Goal: Information Seeking & Learning: Learn about a topic

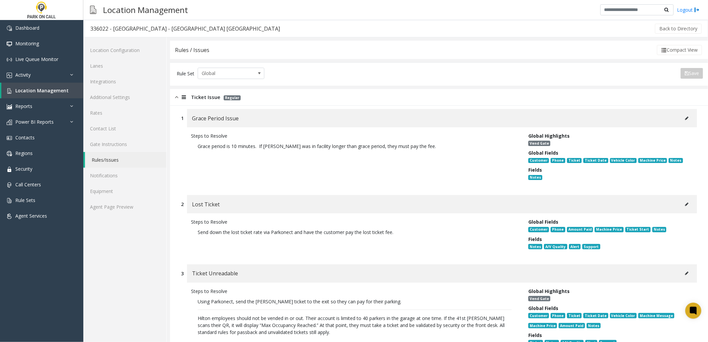
drag, startPoint x: 179, startPoint y: 177, endPoint x: 178, endPoint y: 144, distance: 33.3
click at [179, 175] on div "1 Grace Period Issue Steps to Resolve Grace period is 10 minutes. If [PERSON_NA…" at bounding box center [439, 148] width 526 height 79
click at [175, 99] on img at bounding box center [176, 97] width 3 height 8
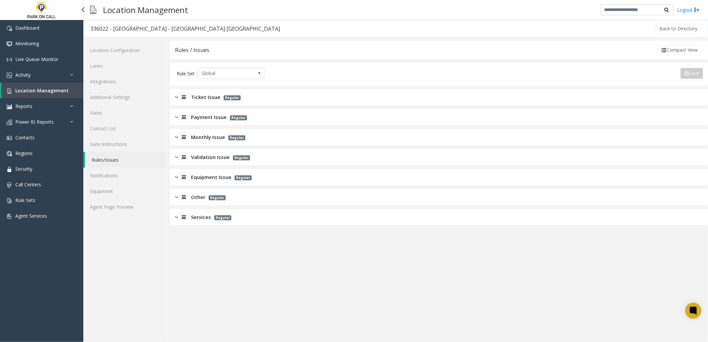
click at [39, 94] on link "Location Management" at bounding box center [42, 91] width 82 height 16
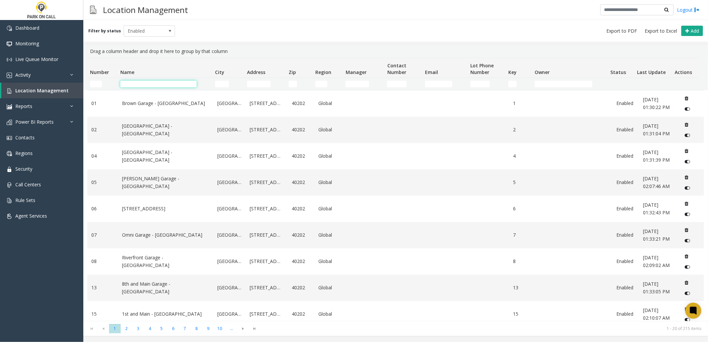
click at [145, 84] on input "Name Filter" at bounding box center [158, 84] width 76 height 7
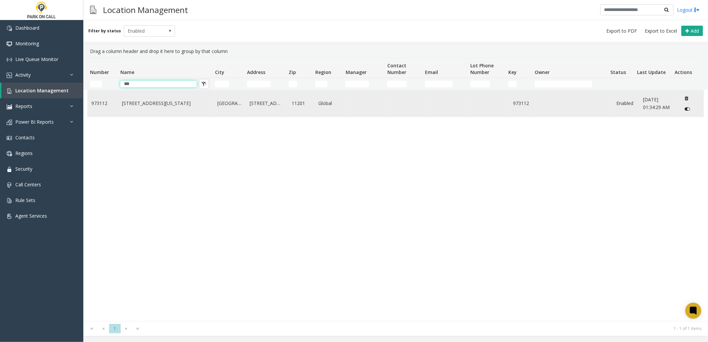
type input "***"
click at [160, 103] on link "399 Sands Street - TCP New York" at bounding box center [165, 103] width 87 height 7
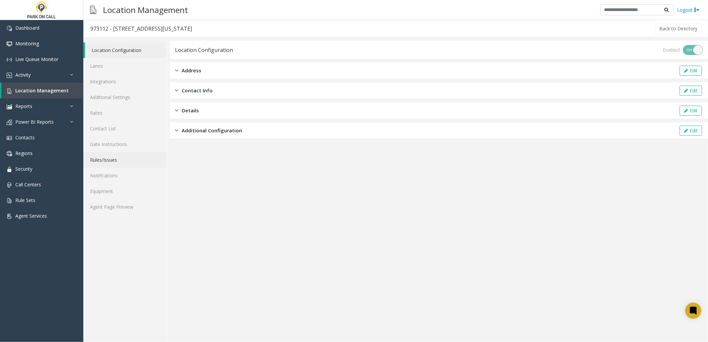
click at [108, 161] on link "Rules/Issues" at bounding box center [124, 160] width 83 height 16
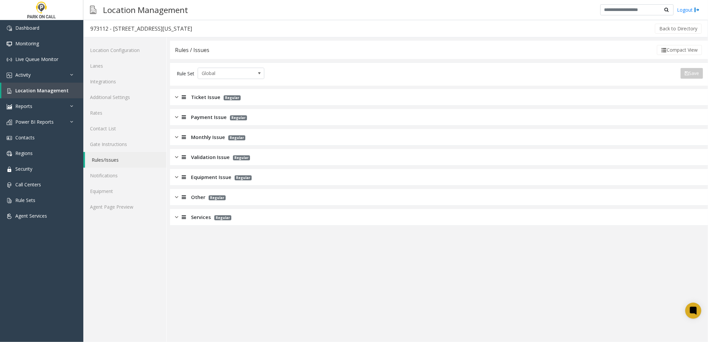
click at [210, 117] on span "Payment Issue" at bounding box center [209, 117] width 36 height 8
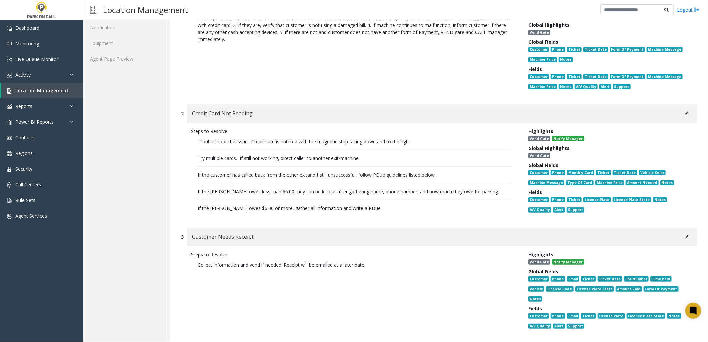
scroll to position [37, 0]
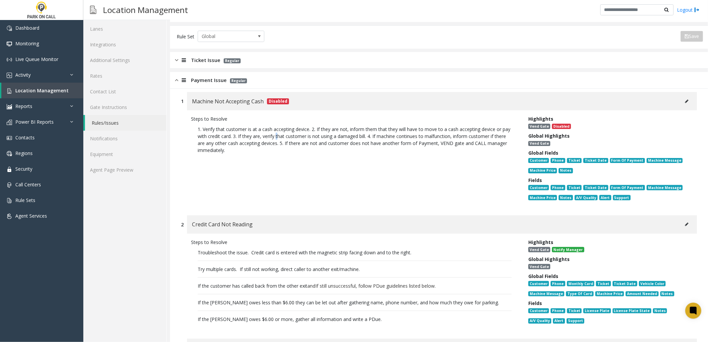
click at [286, 137] on p "1. Verify that customer is at a cash accepting device. 2. If they are not, info…" at bounding box center [354, 139] width 327 height 35
drag, startPoint x: 286, startPoint y: 137, endPoint x: 201, endPoint y: 79, distance: 102.6
click at [201, 79] on span "Payment Issue" at bounding box center [209, 80] width 36 height 8
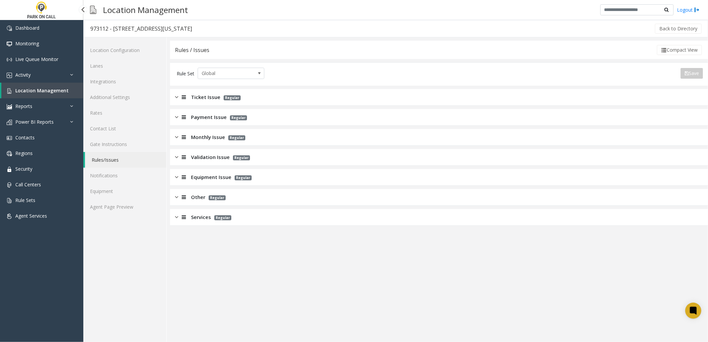
click at [49, 89] on span "Location Management" at bounding box center [41, 90] width 53 height 6
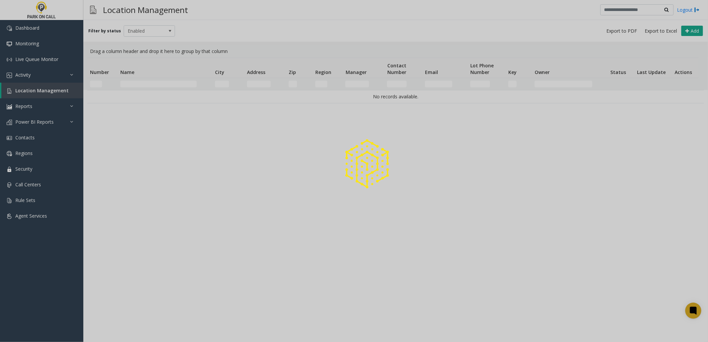
click at [167, 82] on div at bounding box center [354, 171] width 708 height 342
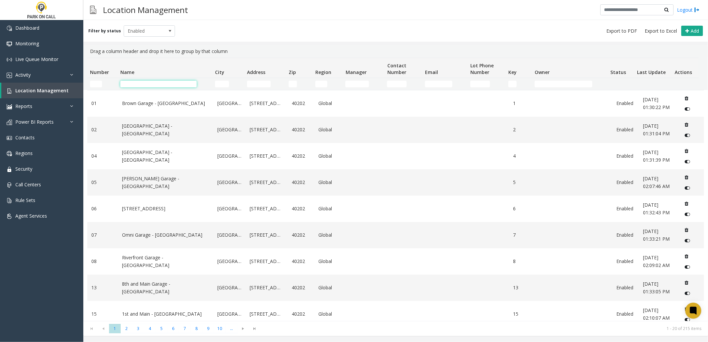
click at [158, 84] on input "Name Filter" at bounding box center [158, 84] width 76 height 7
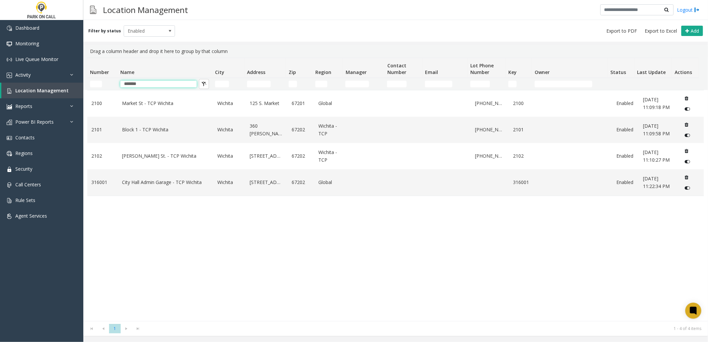
type input "*******"
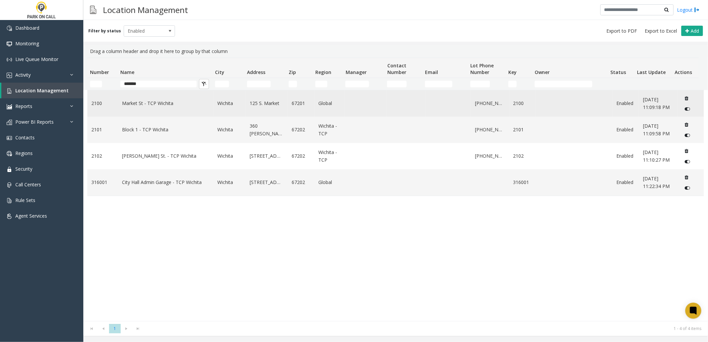
click at [138, 108] on td "Market St - TCP Wichita" at bounding box center [165, 103] width 95 height 26
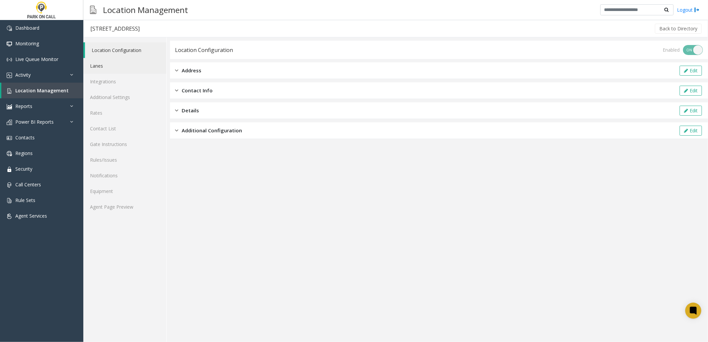
click at [111, 61] on link "Lanes" at bounding box center [124, 66] width 83 height 16
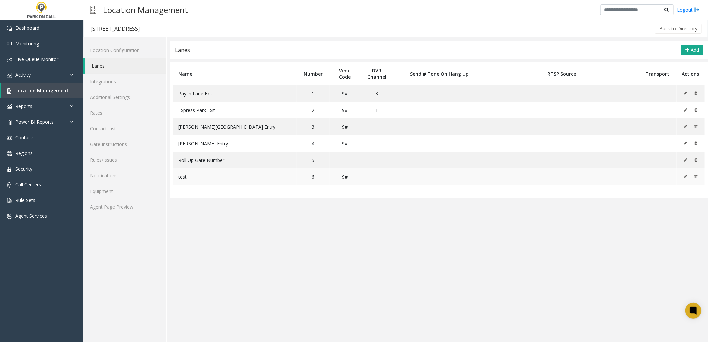
click at [698, 178] on button at bounding box center [694, 177] width 7 height 10
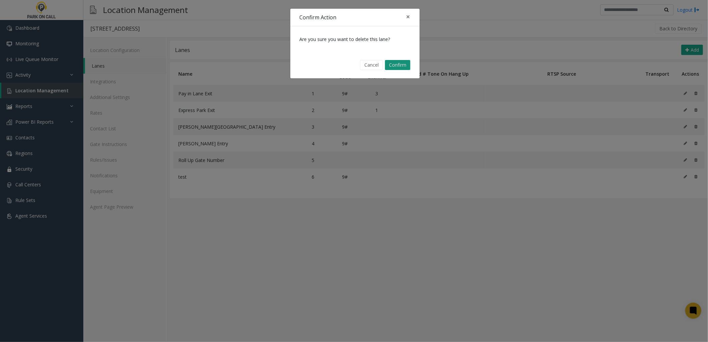
click at [397, 64] on button "Confirm" at bounding box center [397, 65] width 25 height 10
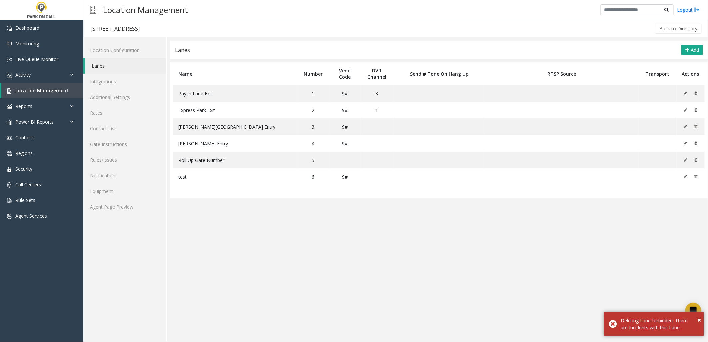
click at [515, 274] on app-lanes "Lanes Add Name Number Vend Code DVR Channel Send # Tone On Hang Up RTSP Source …" at bounding box center [439, 191] width 538 height 301
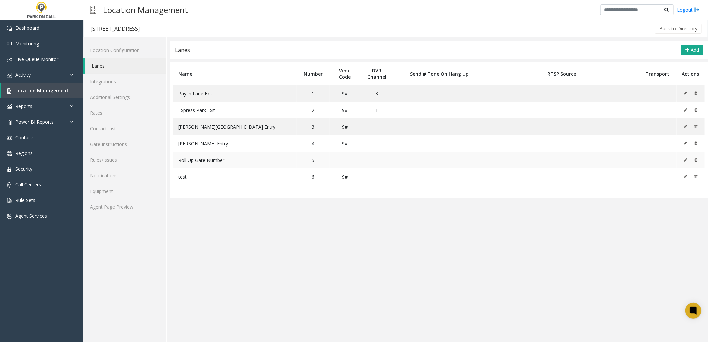
click at [263, 157] on td "Roll Up Gate Number" at bounding box center [234, 160] width 123 height 17
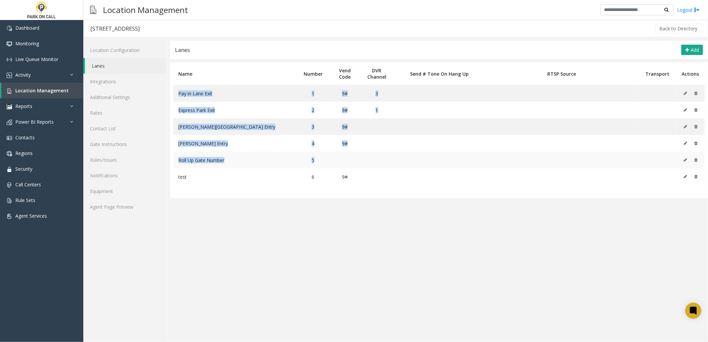
drag, startPoint x: 184, startPoint y: 93, endPoint x: 345, endPoint y: 164, distance: 175.5
click at [345, 164] on tbody "Pay in Lane Exit 1 9# 3 Express Park Exit 2 9# 1 Williams Street Entry 3 9# Wil…" at bounding box center [438, 135] width 531 height 100
copy tbody "Pay in Lane Exit 1 9# 3 Express Park Exit 2 9# 1 Williams Street Entry 3 9# Wil…"
click at [386, 213] on app-lanes "Lanes Add Name Number Vend Code DVR Channel Send # Tone On Hang Up RTSP Source …" at bounding box center [439, 191] width 538 height 301
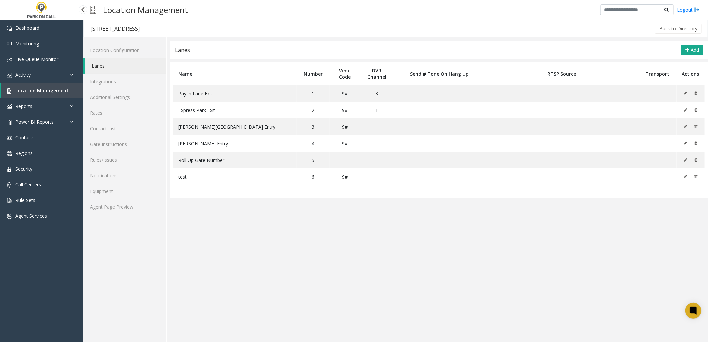
click at [47, 88] on span "Location Management" at bounding box center [41, 90] width 53 height 6
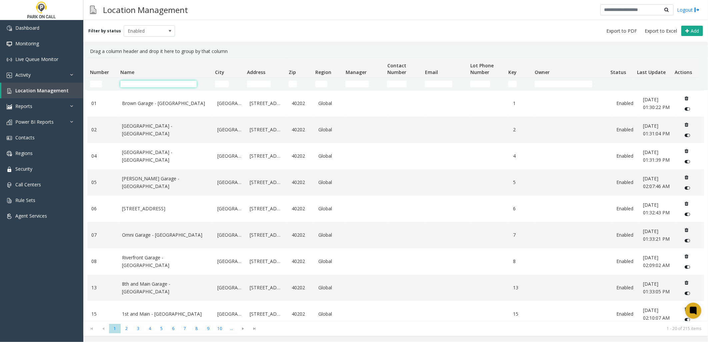
click at [176, 81] on input "Name Filter" at bounding box center [158, 84] width 76 height 7
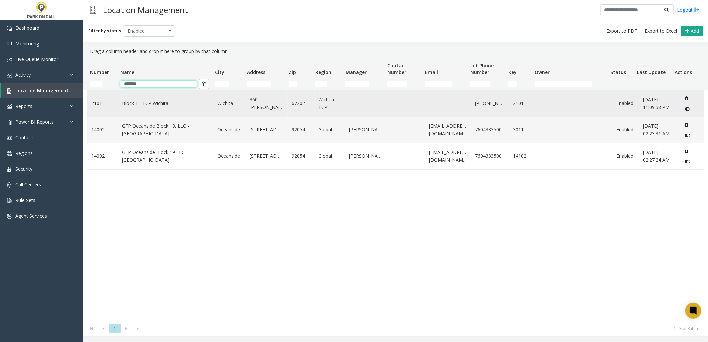
type input "*******"
click at [157, 109] on td "Block 1 - TCP Wichita" at bounding box center [165, 103] width 95 height 26
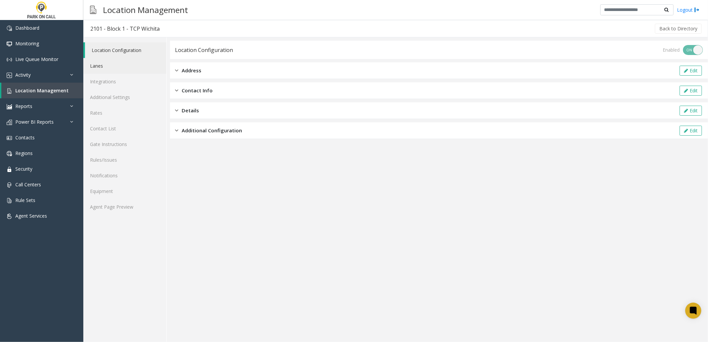
click at [115, 67] on link "Lanes" at bounding box center [124, 66] width 83 height 16
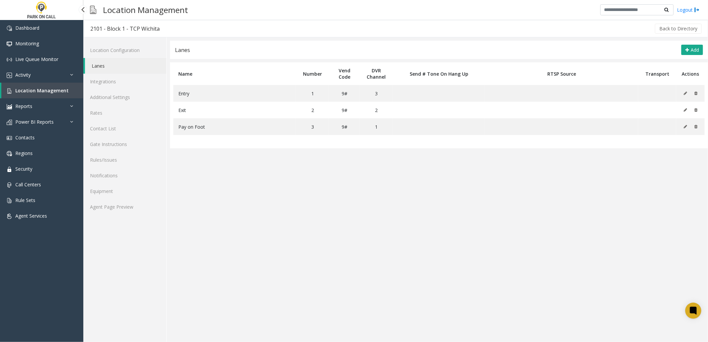
click at [59, 87] on span "Location Management" at bounding box center [41, 90] width 53 height 6
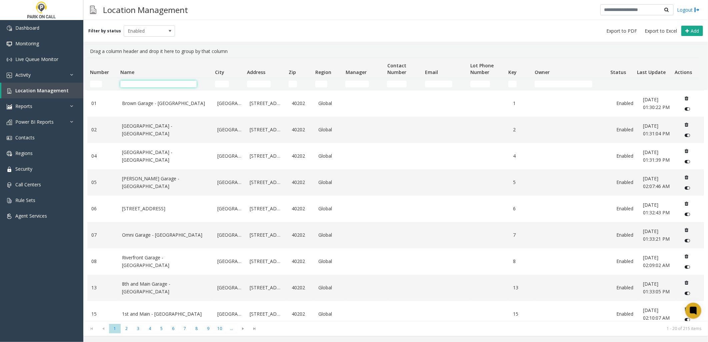
click at [178, 83] on input "Name Filter" at bounding box center [158, 84] width 76 height 7
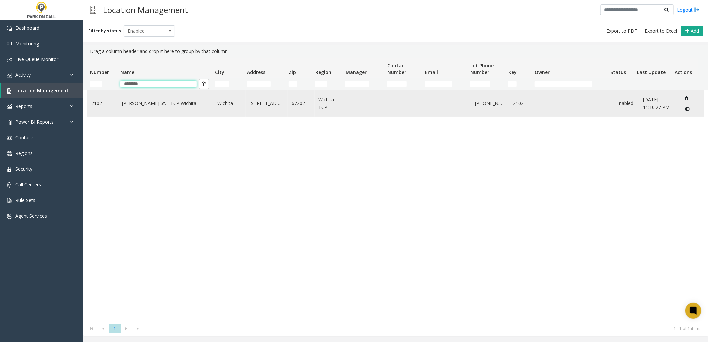
type input "********"
click at [149, 111] on td "Williams St. - TCP Wichita" at bounding box center [165, 103] width 95 height 26
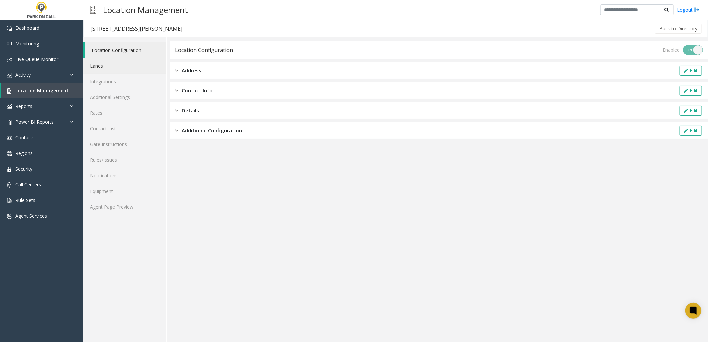
click at [125, 66] on link "Lanes" at bounding box center [124, 66] width 83 height 16
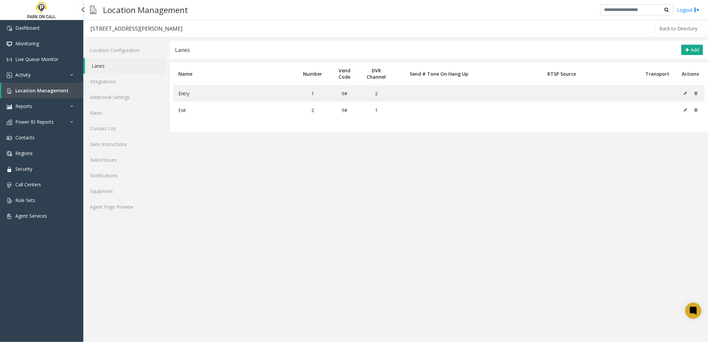
click at [51, 91] on span "Location Management" at bounding box center [41, 90] width 53 height 6
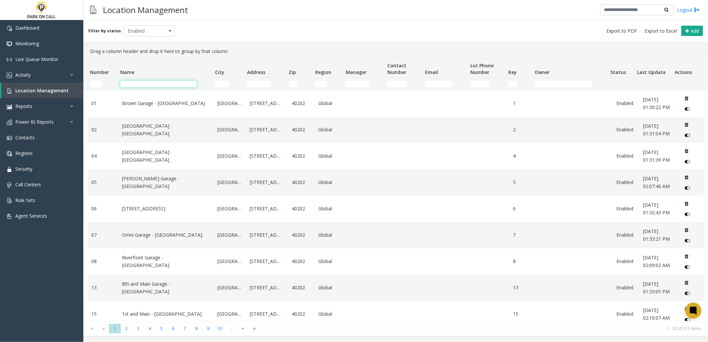
click at [159, 83] on input "Name Filter" at bounding box center [158, 84] width 76 height 7
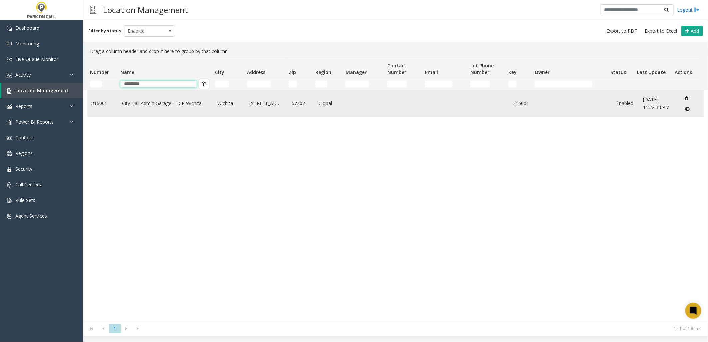
type input "*********"
click at [156, 105] on link "City Hall Admin Garage - TCP Wichita" at bounding box center [165, 103] width 87 height 7
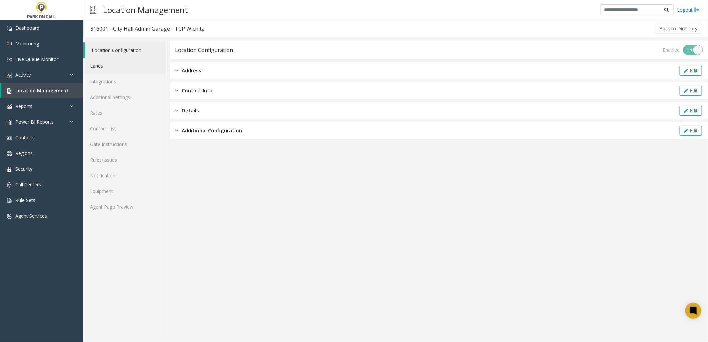
click at [117, 67] on link "Lanes" at bounding box center [124, 66] width 83 height 16
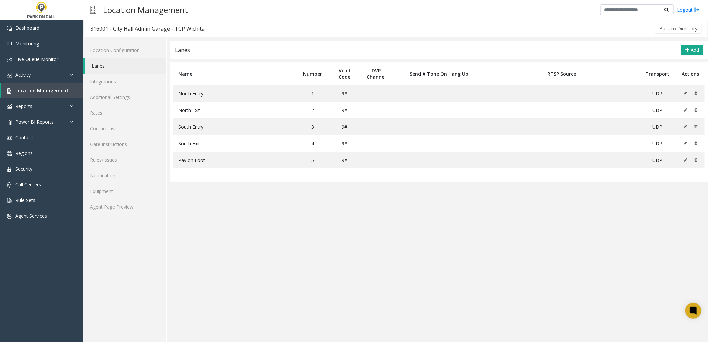
click at [320, 267] on app-lanes "Lanes Add Name Number Vend Code DVR Channel Send # Tone On Hang Up RTSP Source …" at bounding box center [439, 191] width 538 height 301
click at [48, 86] on link "Location Management" at bounding box center [42, 91] width 82 height 16
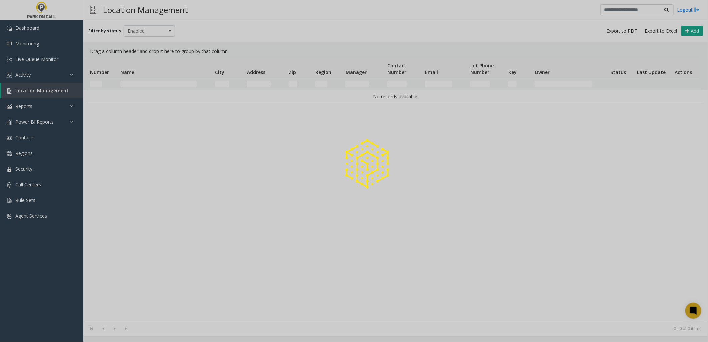
click at [174, 82] on div at bounding box center [354, 171] width 708 height 342
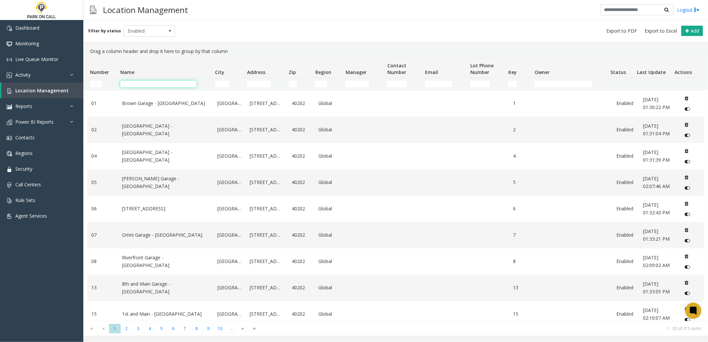
click at [177, 85] on input "Name Filter" at bounding box center [158, 84] width 76 height 7
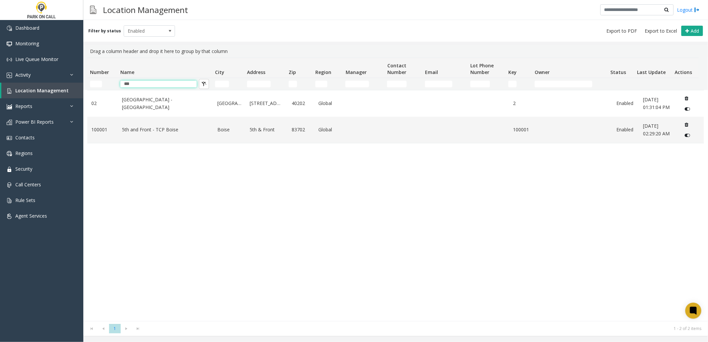
type input "***"
drag, startPoint x: 255, startPoint y: 221, endPoint x: 251, endPoint y: 218, distance: 5.4
click at [256, 221] on div "02 5th Street Garage - Louisville Louisville 630 South 4th Street 40202 Global …" at bounding box center [395, 205] width 617 height 231
click at [344, 231] on div "02 5th Street Garage - Louisville Louisville 630 South 4th Street 40202 Global …" at bounding box center [395, 205] width 617 height 231
click at [128, 127] on link "5th and Front - TCP Boise" at bounding box center [165, 129] width 87 height 7
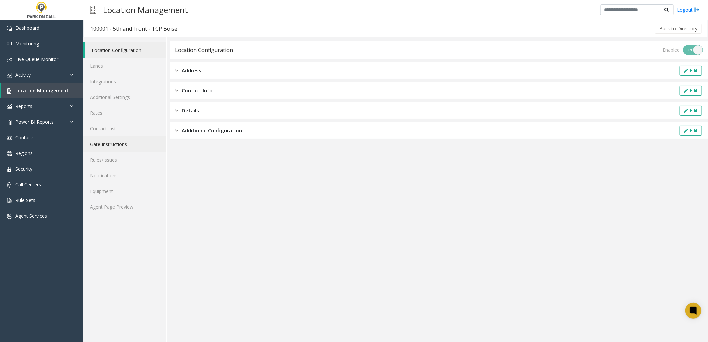
click at [115, 146] on link "Gate Instructions" at bounding box center [124, 144] width 83 height 16
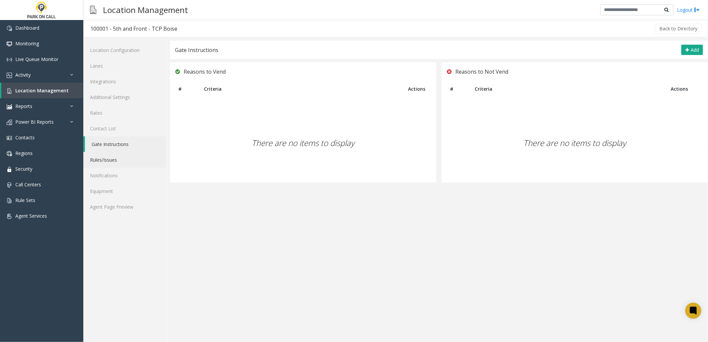
click at [110, 164] on link "Rules/Issues" at bounding box center [124, 160] width 83 height 16
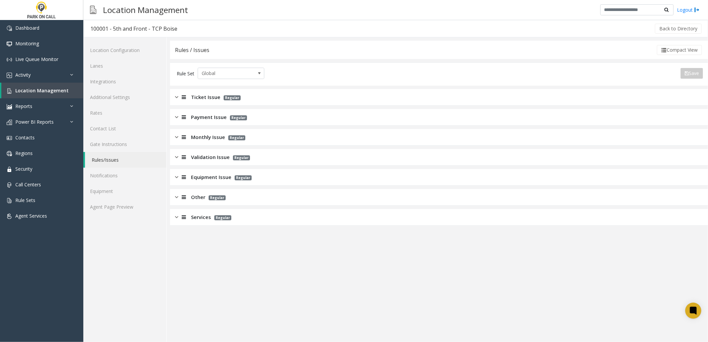
click at [198, 137] on span "Monthly Issue" at bounding box center [208, 137] width 34 height 8
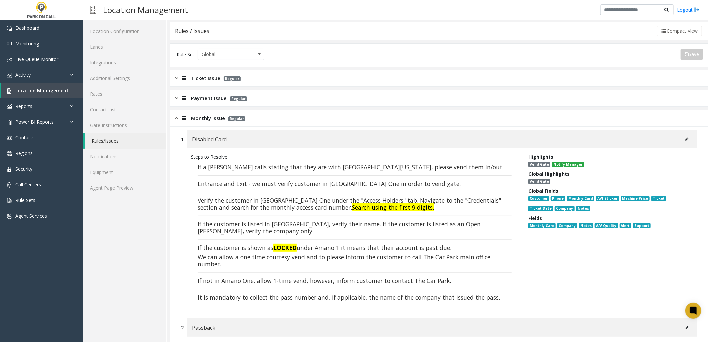
scroll to position [37, 0]
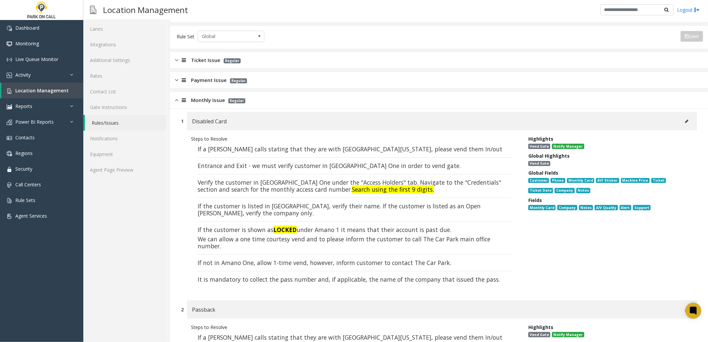
click at [372, 152] on font "If a parker calls stating that they are with University of Idaho, please vend t…" at bounding box center [350, 149] width 305 height 8
click at [351, 152] on font "If a parker calls stating that they are with University of Idaho, please vend t…" at bounding box center [350, 149] width 305 height 8
click at [685, 121] on icon at bounding box center [686, 121] width 3 height 4
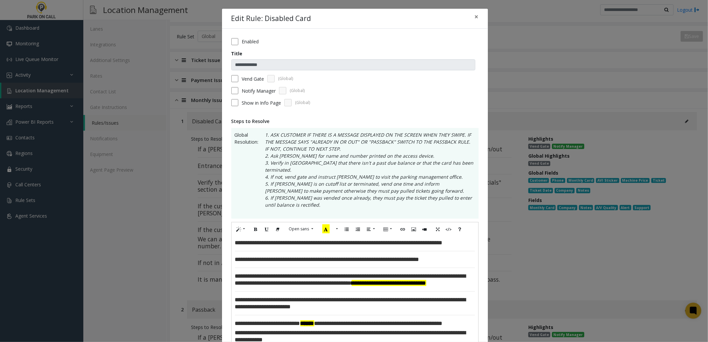
click at [395, 240] on font "**********" at bounding box center [339, 243] width 208 height 6
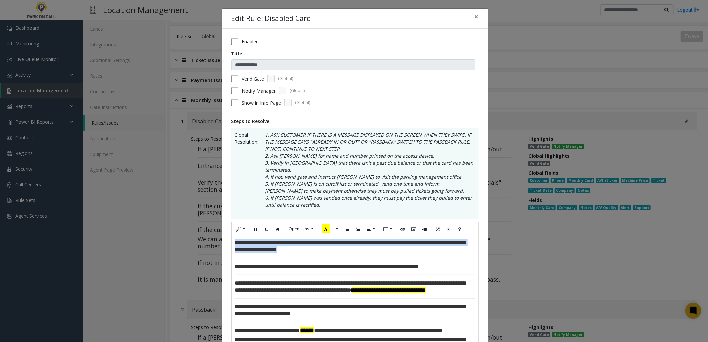
drag, startPoint x: 342, startPoint y: 244, endPoint x: 152, endPoint y: 192, distance: 197.4
click at [151, 192] on div "**********" at bounding box center [354, 171] width 708 height 342
copy font "**********"
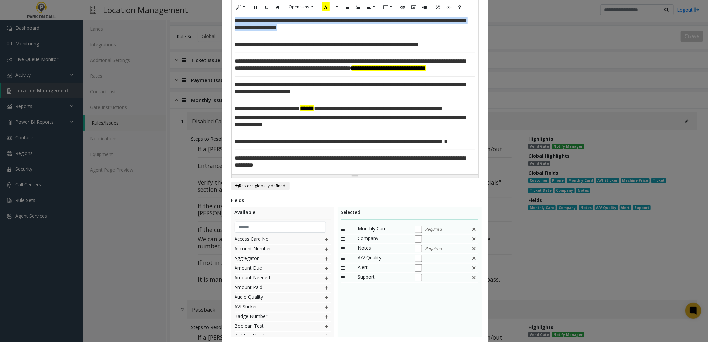
scroll to position [281, 0]
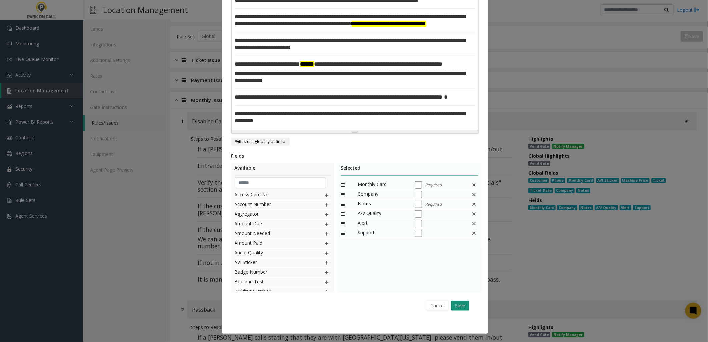
click at [456, 307] on button "Save" at bounding box center [460, 306] width 18 height 10
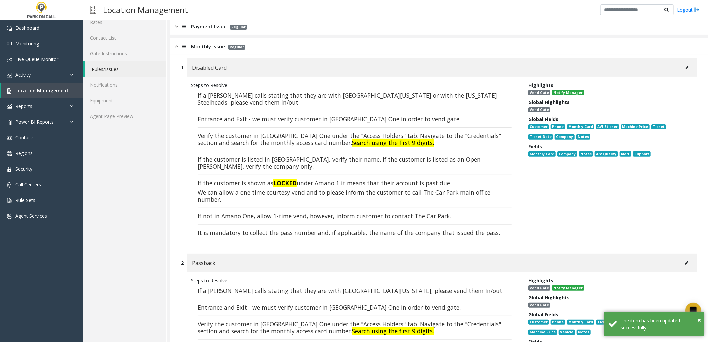
scroll to position [148, 0]
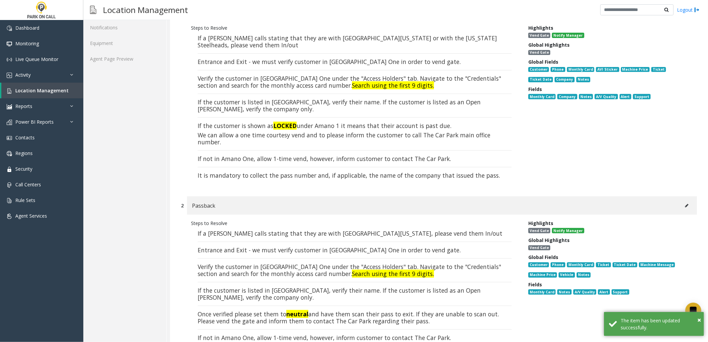
click at [675, 204] on div "Passback" at bounding box center [442, 205] width 510 height 18
click at [681, 203] on button at bounding box center [686, 206] width 11 height 10
type input "********"
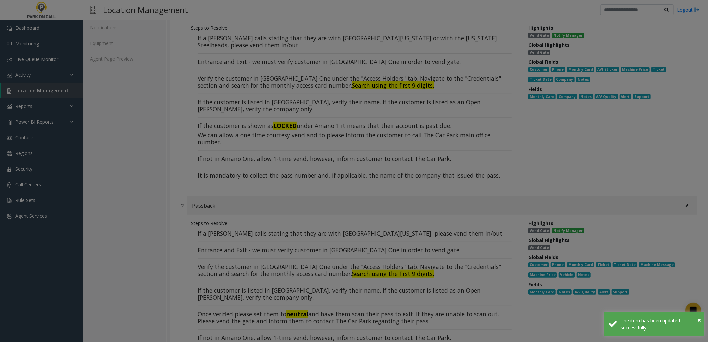
scroll to position [0, 0]
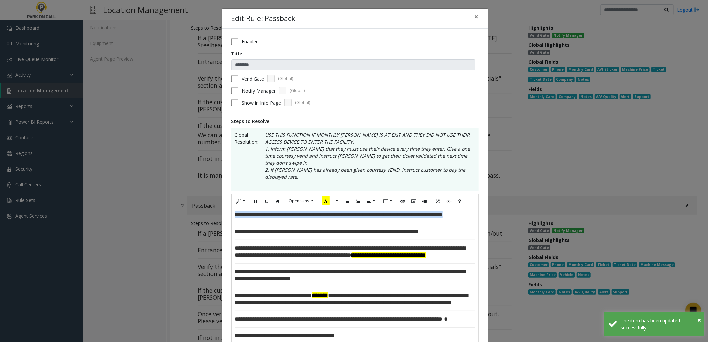
drag, startPoint x: 449, startPoint y: 200, endPoint x: 103, endPoint y: 193, distance: 346.1
click at [103, 193] on div "**********" at bounding box center [354, 171] width 708 height 342
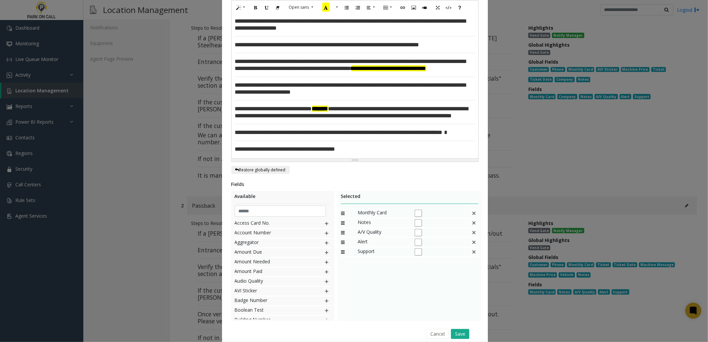
scroll to position [230, 0]
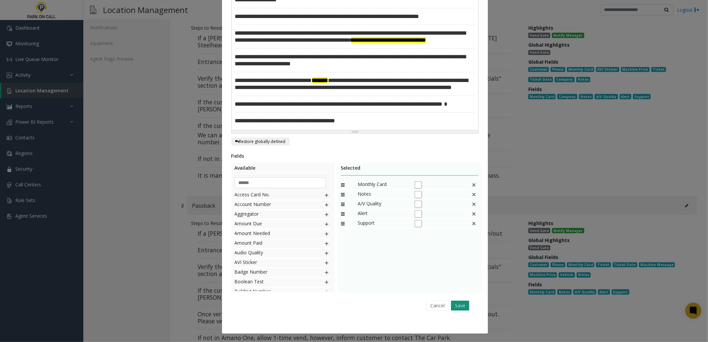
click at [457, 308] on button "Save" at bounding box center [460, 306] width 18 height 10
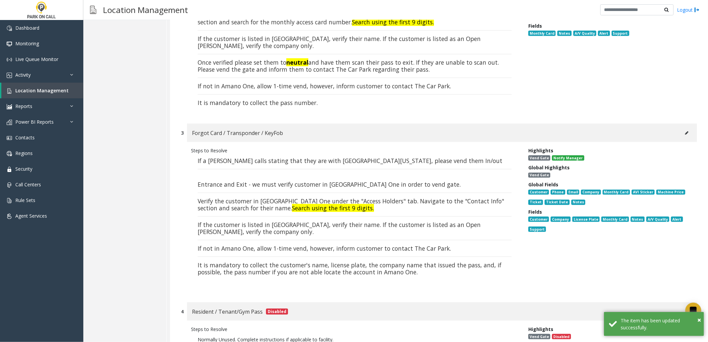
scroll to position [407, 0]
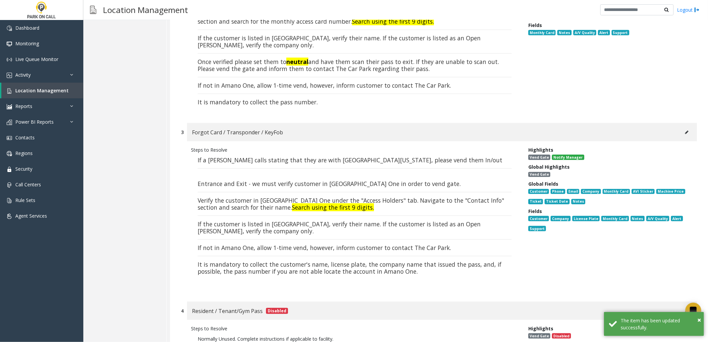
click at [685, 133] on icon at bounding box center [686, 132] width 3 height 4
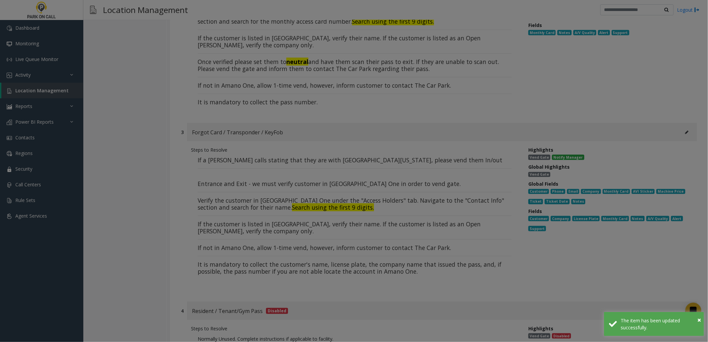
scroll to position [0, 0]
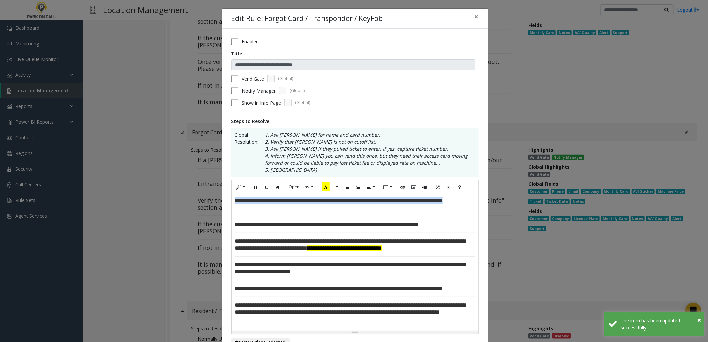
drag, startPoint x: 467, startPoint y: 200, endPoint x: 88, endPoint y: 188, distance: 378.9
click at [88, 188] on div "**********" at bounding box center [354, 171] width 708 height 342
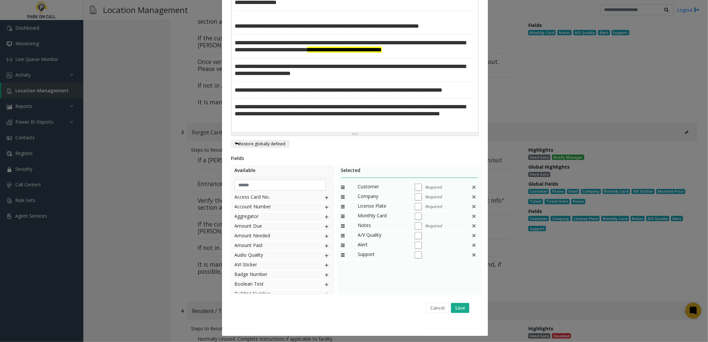
scroll to position [222, 0]
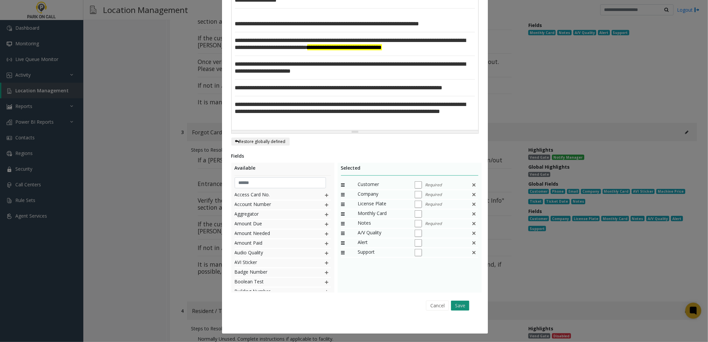
click at [461, 308] on button "Save" at bounding box center [460, 306] width 18 height 10
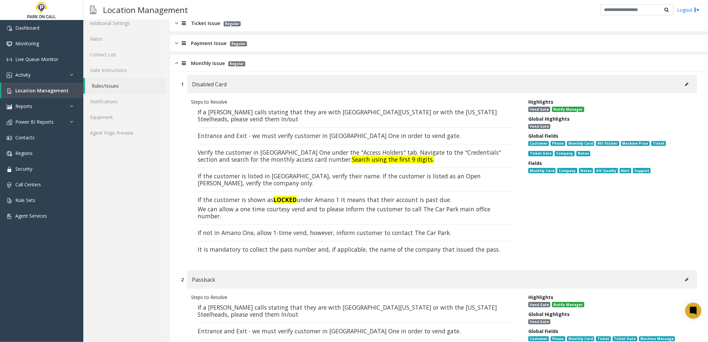
scroll to position [0, 0]
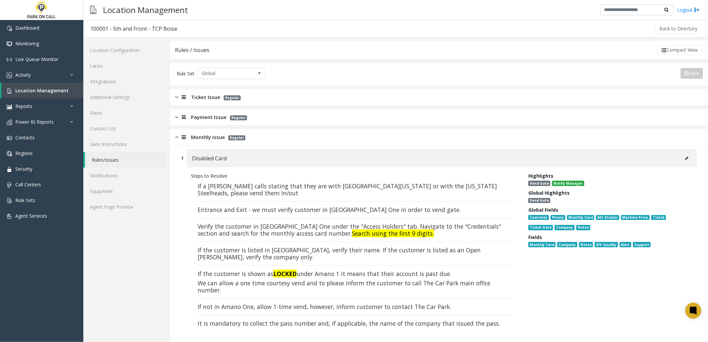
click at [204, 137] on span "Monthly Issue" at bounding box center [208, 137] width 34 height 8
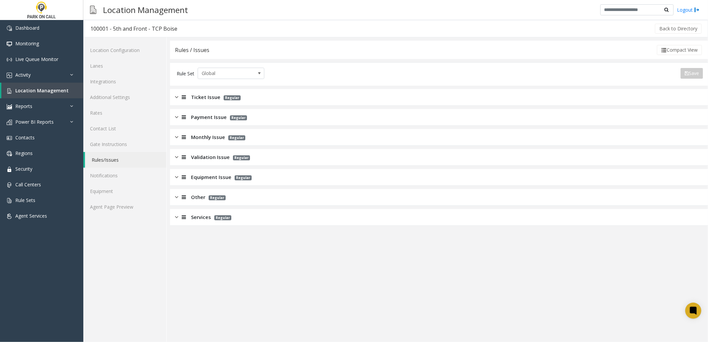
click at [289, 282] on app-rules "Rules / Issues Compact View Rule Set Global Save Export to PDF Export to Excel …" at bounding box center [439, 191] width 538 height 301
click at [225, 254] on app-rules "Rules / Issues Compact View Rule Set Global Save Export to PDF Export to Excel …" at bounding box center [439, 191] width 538 height 301
click at [258, 272] on app-rules "Rules / Issues Compact View Rule Set Global Save Export to PDF Export to Excel …" at bounding box center [439, 191] width 538 height 301
click at [58, 91] on span "Location Management" at bounding box center [41, 90] width 53 height 6
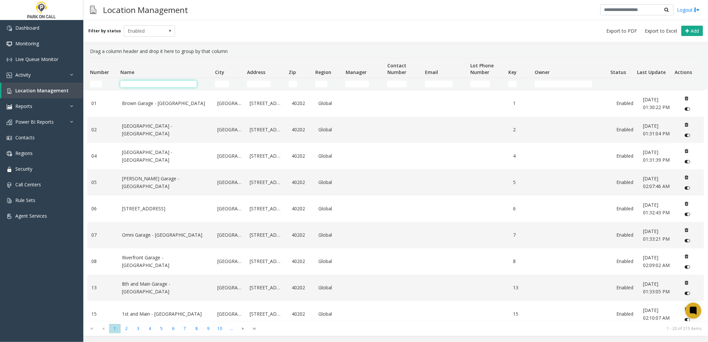
click at [137, 82] on input "Name Filter" at bounding box center [158, 84] width 76 height 7
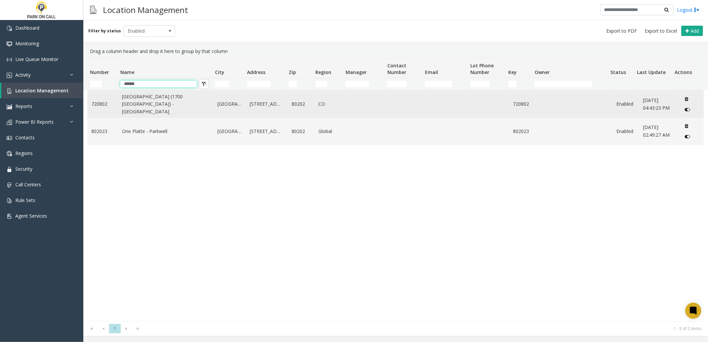
type input "******"
click at [160, 107] on link "Riverview (1700 Platte) - Parkwell" at bounding box center [165, 104] width 87 height 22
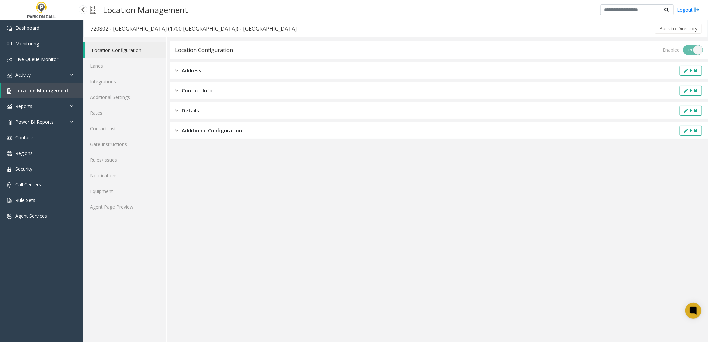
click at [45, 88] on span "Location Management" at bounding box center [41, 90] width 53 height 6
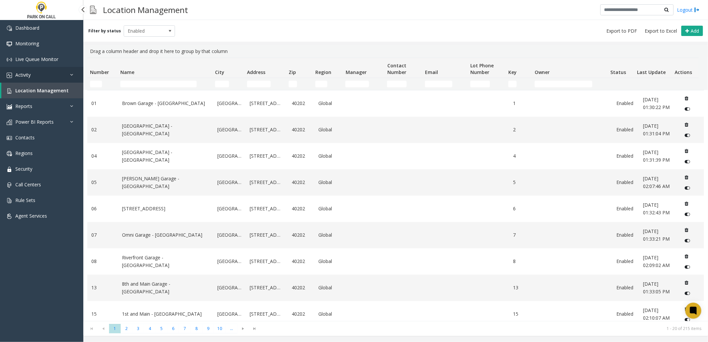
click at [45, 78] on link "Activity" at bounding box center [41, 75] width 83 height 16
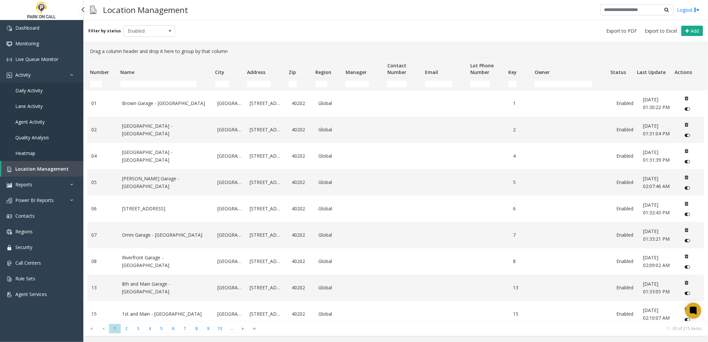
click at [41, 91] on span "Daily Activity" at bounding box center [28, 90] width 27 height 6
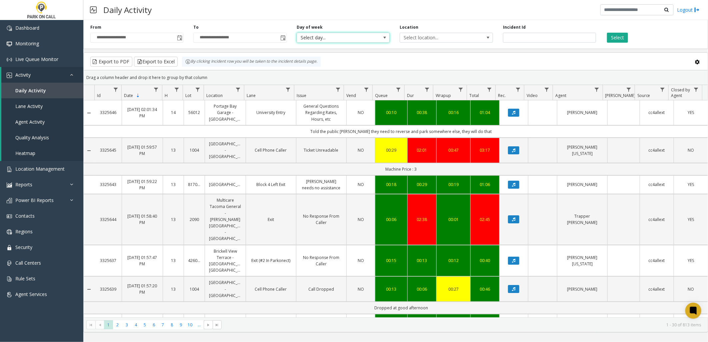
drag, startPoint x: 345, startPoint y: 41, endPoint x: 367, endPoint y: 40, distance: 21.3
click at [345, 41] on span "Select day..." at bounding box center [334, 37] width 74 height 9
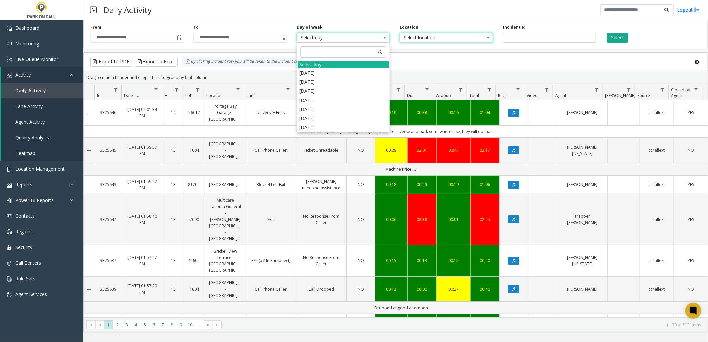
click at [435, 38] on span "Select location..." at bounding box center [437, 37] width 74 height 9
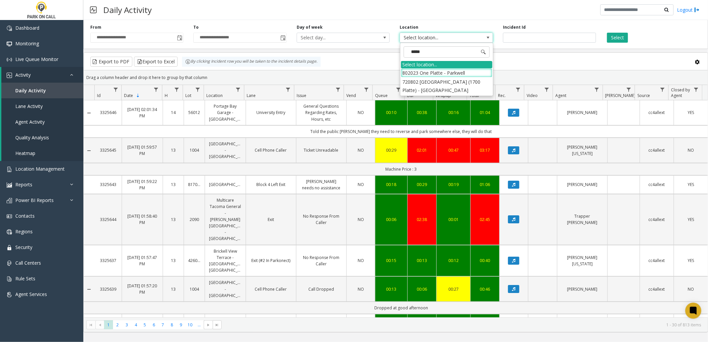
type input "******"
click at [434, 80] on li "720802 Riverview (1700 Platte) - Parkwell" at bounding box center [446, 85] width 91 height 17
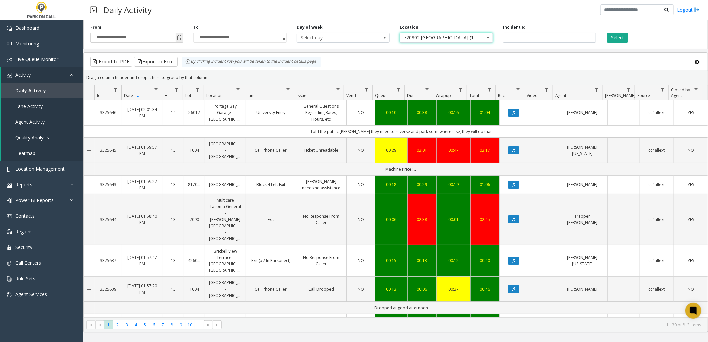
click at [177, 37] on span "Toggle popup" at bounding box center [179, 37] width 5 height 5
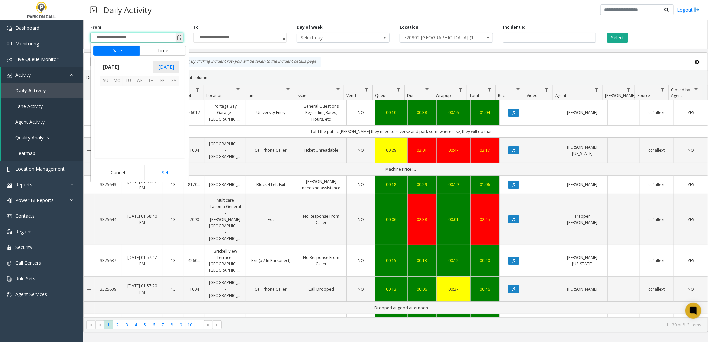
scroll to position [119695, 0]
click at [141, 91] on span "1" at bounding box center [139, 91] width 11 height 11
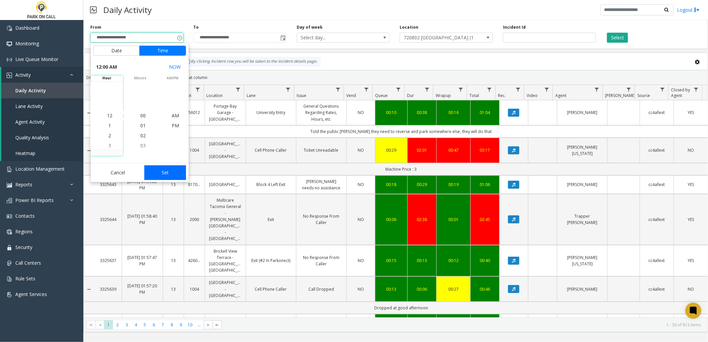
click at [172, 175] on button "Set" at bounding box center [165, 172] width 42 height 15
type input "**********"
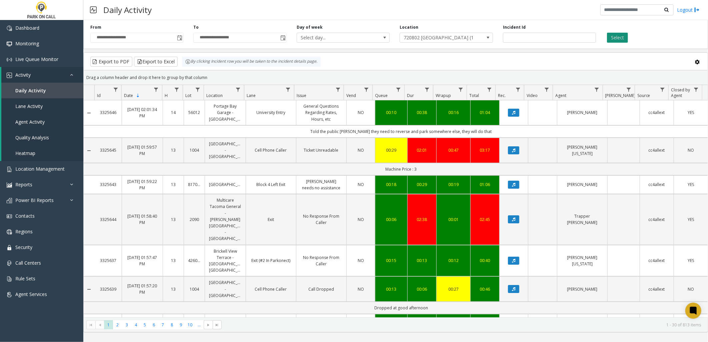
click at [624, 38] on button "Select" at bounding box center [617, 38] width 21 height 10
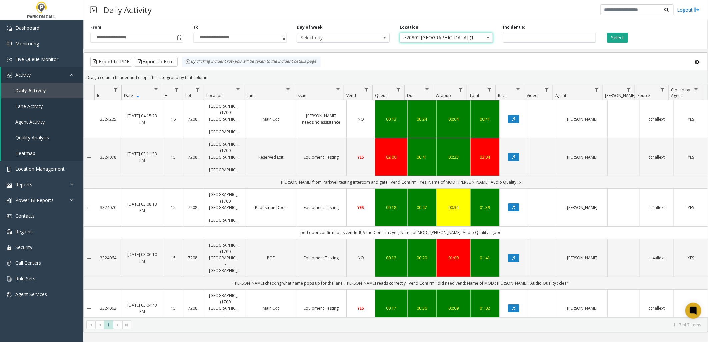
click at [426, 38] on span "720802 Riverview (1700 Platte) - Parkwell" at bounding box center [437, 37] width 74 height 9
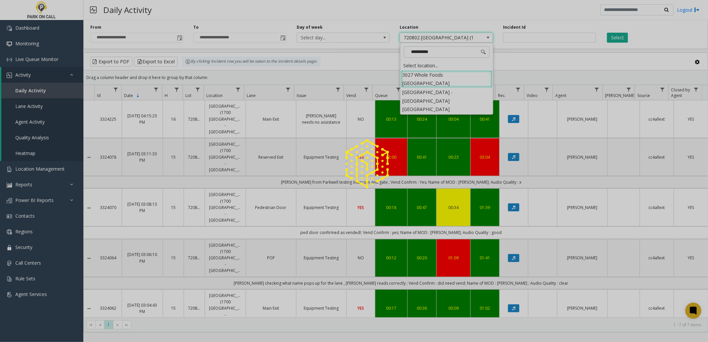
type input "**********"
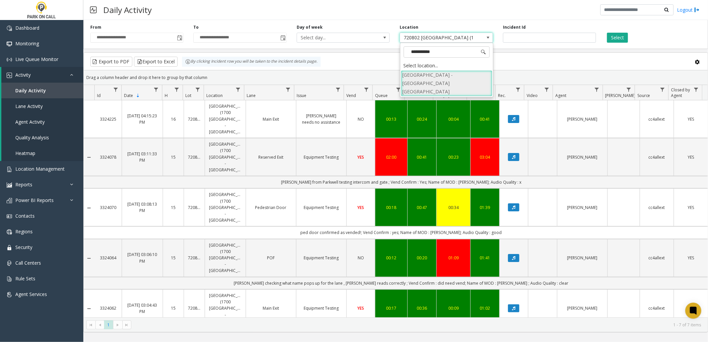
click at [455, 72] on li "470001 Atlanta Financial Center - Universal Parking Atlanta" at bounding box center [446, 83] width 91 height 26
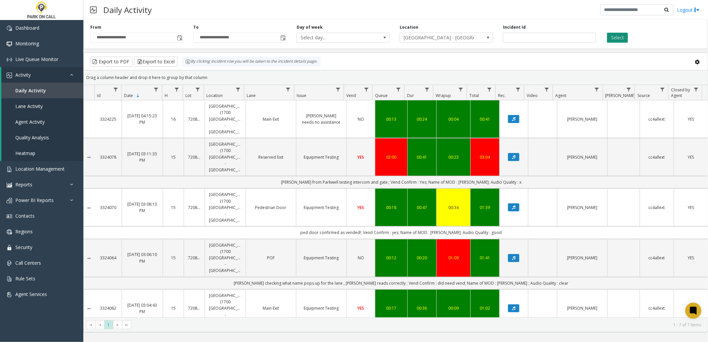
click at [617, 36] on button "Select" at bounding box center [617, 38] width 21 height 10
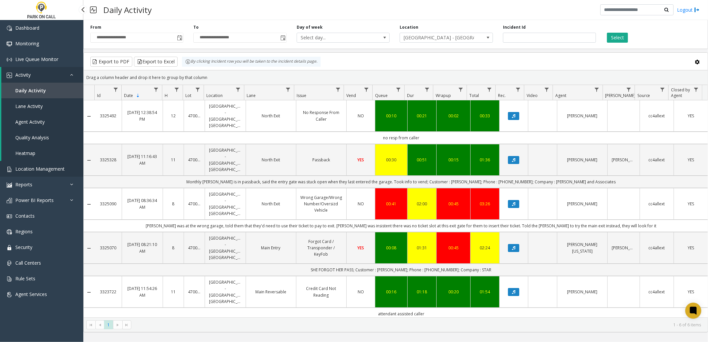
click at [37, 171] on span "Location Management" at bounding box center [39, 169] width 49 height 6
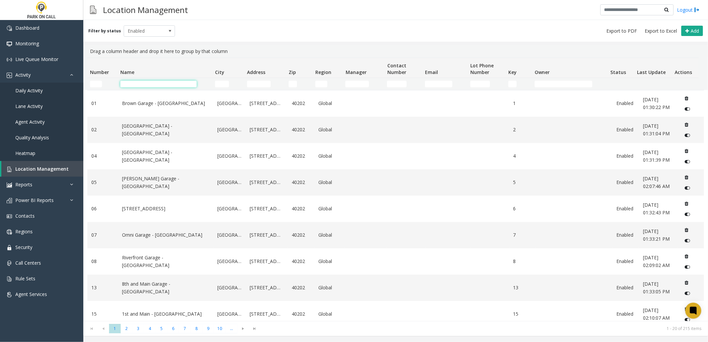
click at [155, 81] on input "Name Filter" at bounding box center [158, 84] width 76 height 7
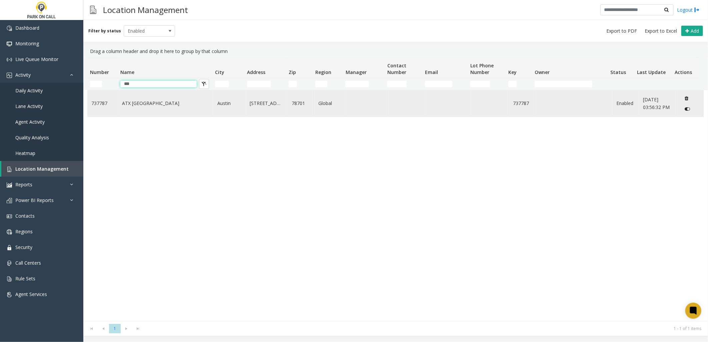
type input "***"
click at [155, 99] on td "ATX Tower - Peak Parking" at bounding box center [165, 103] width 95 height 26
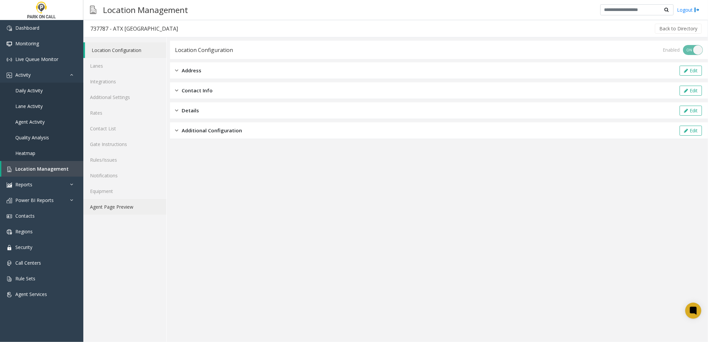
click at [127, 214] on link "Agent Page Preview" at bounding box center [124, 207] width 83 height 16
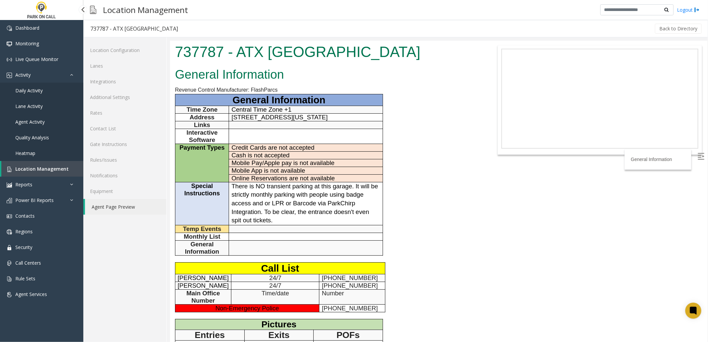
click at [37, 89] on span "Daily Activity" at bounding box center [28, 90] width 27 height 6
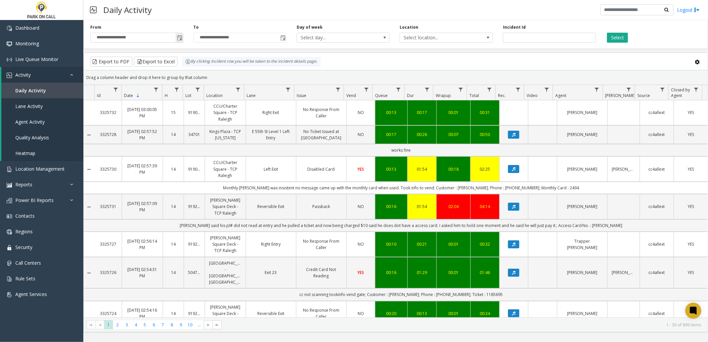
click at [178, 38] on span "Toggle popup" at bounding box center [179, 37] width 5 height 5
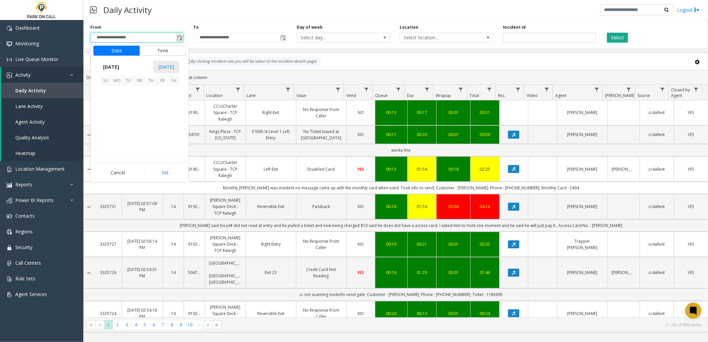
scroll to position [119695, 0]
click at [122, 68] on span "October 2025" at bounding box center [111, 67] width 22 height 10
click at [109, 112] on span "Sep" at bounding box center [108, 113] width 16 height 16
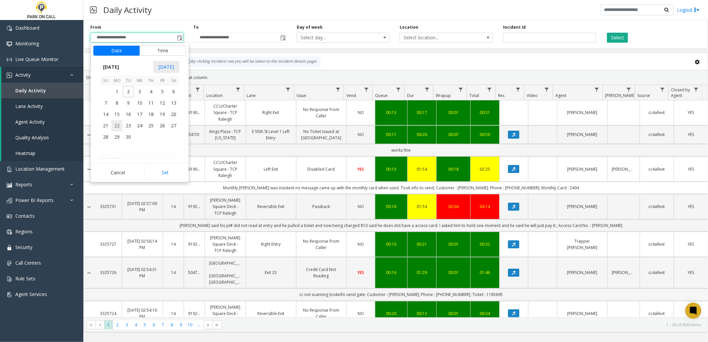
click at [117, 125] on span "22" at bounding box center [116, 125] width 11 height 11
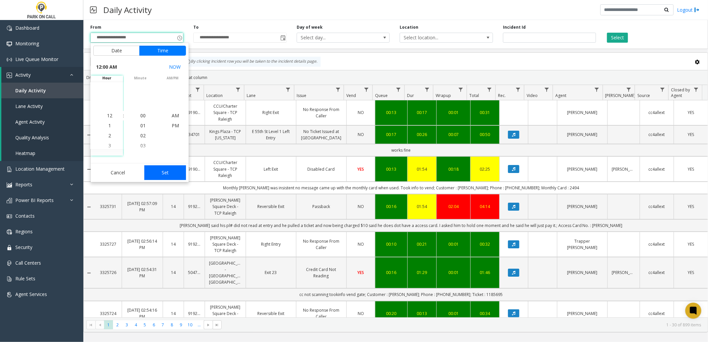
click at [164, 174] on button "Set" at bounding box center [165, 172] width 42 height 15
type input "**********"
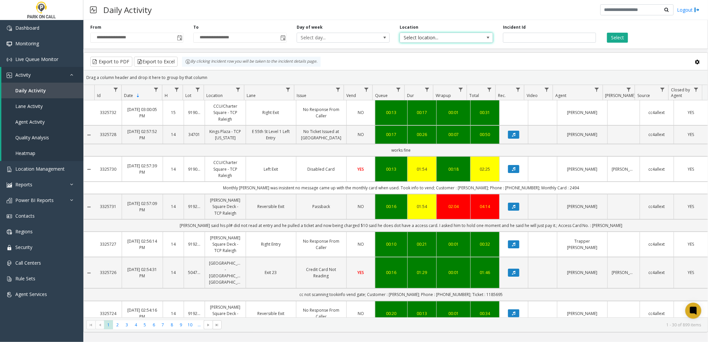
click at [452, 41] on span "Select location..." at bounding box center [437, 37] width 74 height 9
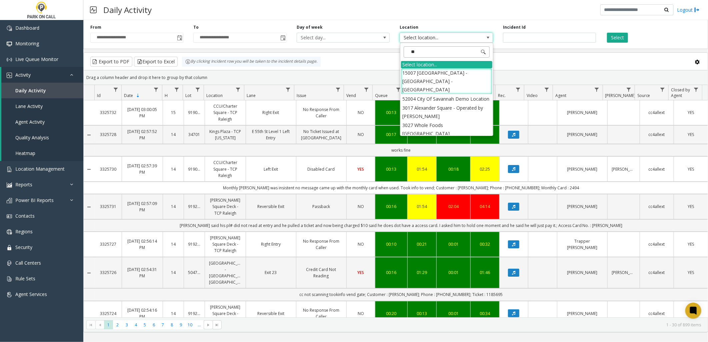
type input "***"
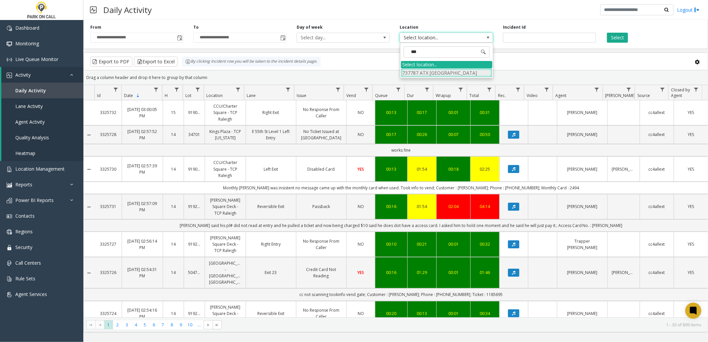
click at [445, 73] on li "737787 ATX Tower - Peak Parking" at bounding box center [446, 72] width 91 height 9
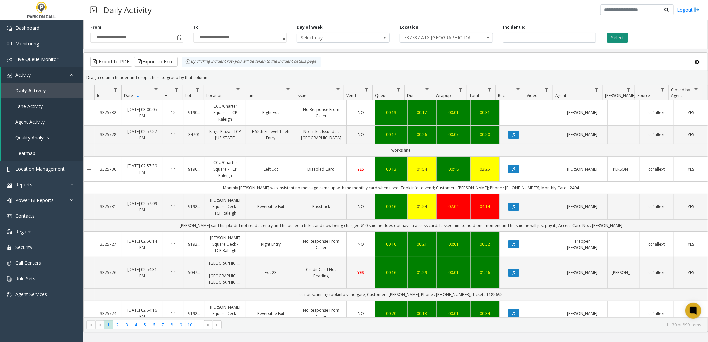
click at [613, 34] on button "Select" at bounding box center [617, 38] width 21 height 10
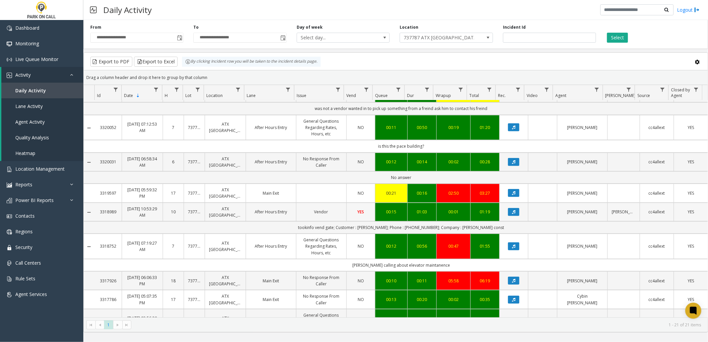
scroll to position [185, 0]
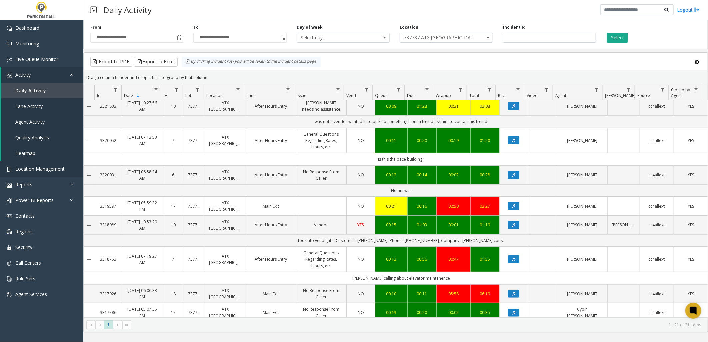
click at [45, 168] on app-root "**********" at bounding box center [354, 171] width 708 height 342
click at [40, 166] on span "Location Management" at bounding box center [39, 169] width 49 height 6
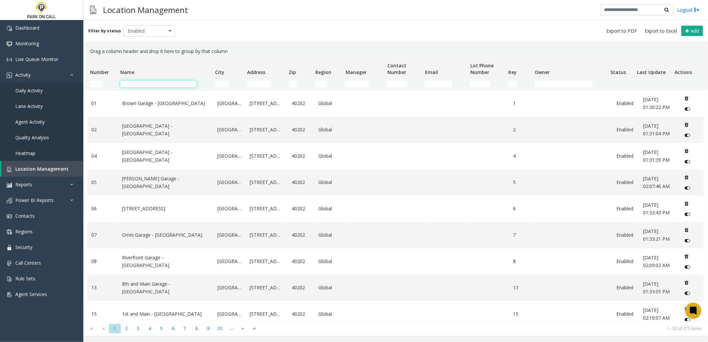
click at [132, 82] on input "Name Filter" at bounding box center [158, 84] width 76 height 7
click at [218, 84] on input "City Filter" at bounding box center [222, 84] width 14 height 7
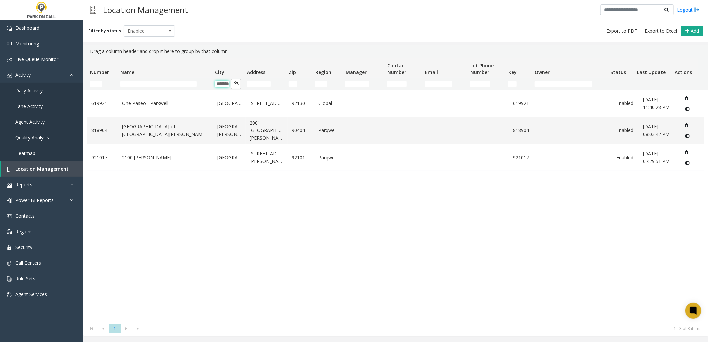
scroll to position [0, 5]
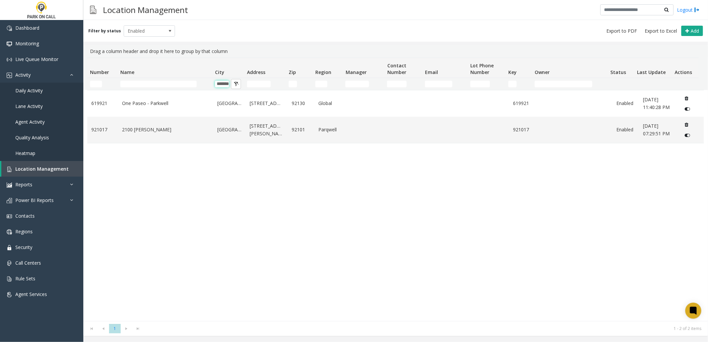
type input "*******"
click at [276, 214] on div "619921 One Paseo - Parkwell San Diego 3725 Paseo Place 92130 Global 619921 Enab…" at bounding box center [395, 205] width 617 height 231
click at [218, 216] on div "619921 One Paseo - Parkwell San Diego 3725 Paseo Place 92130 Global 619921 Enab…" at bounding box center [395, 205] width 617 height 231
click at [263, 222] on div "619921 One Paseo - Parkwell San Diego 3725 Paseo Place 92130 Global 619921 Enab…" at bounding box center [395, 205] width 617 height 231
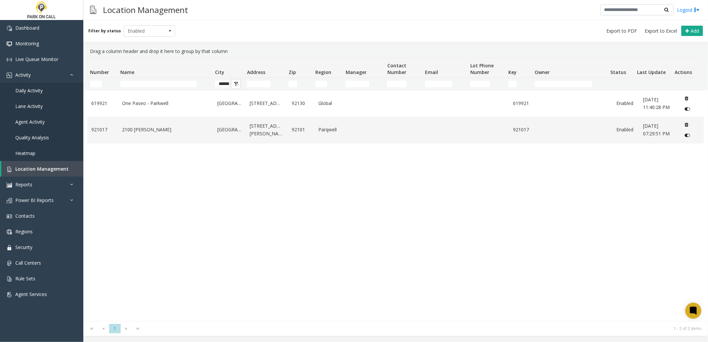
click at [326, 210] on div "619921 One Paseo - Parkwell San Diego 3725 Paseo Place 92130 Global 619921 Enab…" at bounding box center [395, 205] width 617 height 231
click at [130, 129] on link "2100 Kettner - Parkwell" at bounding box center [165, 129] width 87 height 7
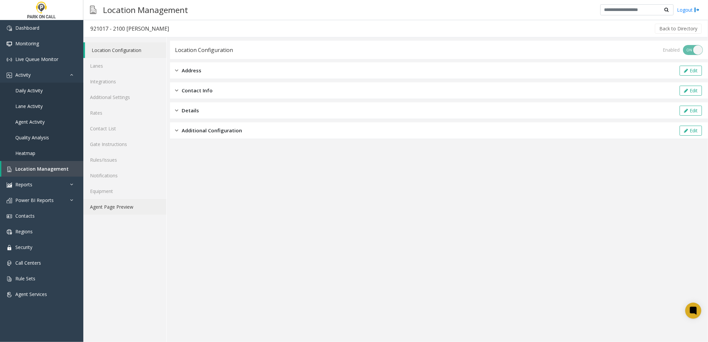
click at [136, 206] on link "Agent Page Preview" at bounding box center [124, 207] width 83 height 16
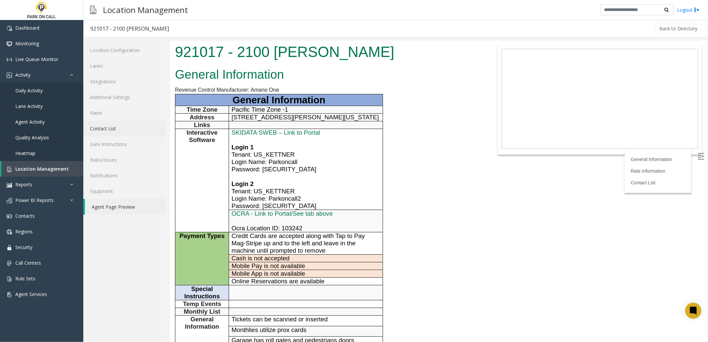
click at [117, 127] on link "Contact List" at bounding box center [124, 129] width 83 height 16
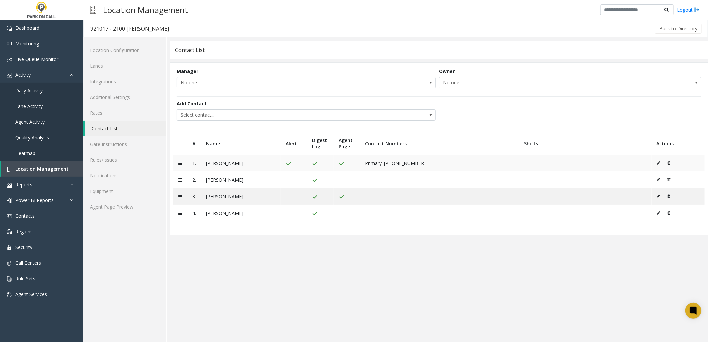
click at [657, 163] on icon at bounding box center [658, 163] width 3 height 4
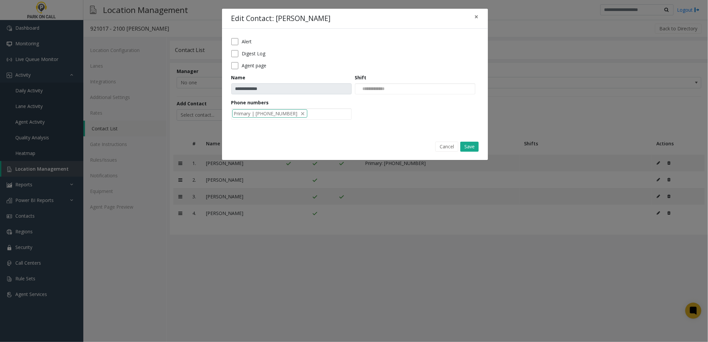
click at [245, 44] on label "Alert" at bounding box center [247, 41] width 10 height 7
click at [248, 65] on label "Agent page" at bounding box center [254, 65] width 25 height 7
click at [467, 146] on button "Save" at bounding box center [469, 147] width 18 height 10
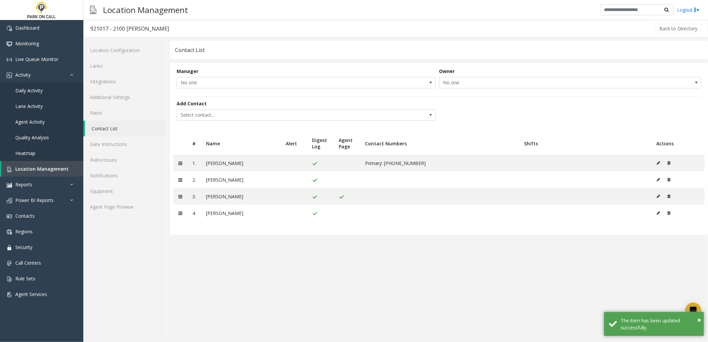
click at [468, 268] on app-contact-list "**********" at bounding box center [439, 191] width 538 height 301
click at [105, 212] on link "Agent Page Preview" at bounding box center [124, 207] width 83 height 16
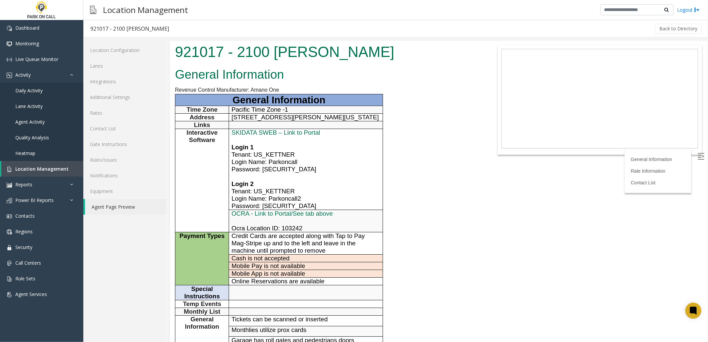
click at [445, 213] on div "General Information Revenue Control Manufacturer: Amano One General Information…" at bounding box center [326, 301] width 313 height 472
click at [436, 222] on div "General Information Revenue Control Manufacturer: Amano One General Information…" at bounding box center [326, 301] width 313 height 472
click at [436, 211] on div "General Information Revenue Control Manufacturer: Amano One General Information…" at bounding box center [326, 301] width 313 height 472
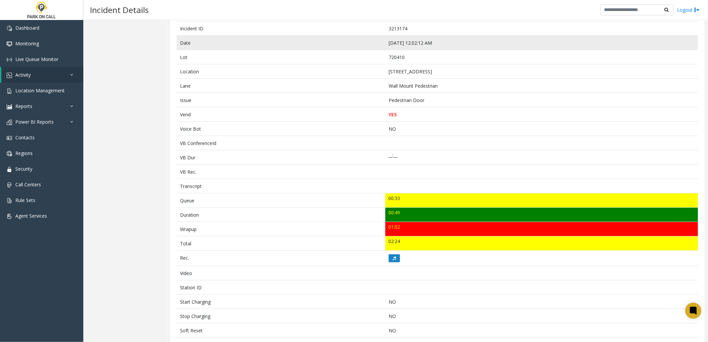
scroll to position [74, 0]
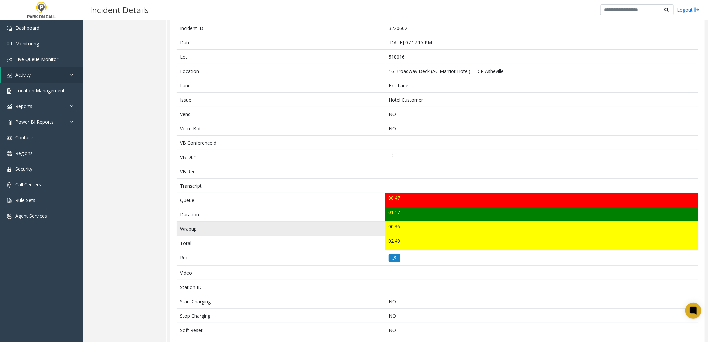
scroll to position [74, 0]
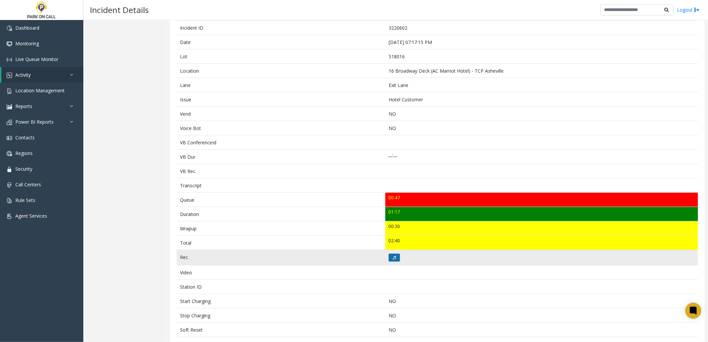
click at [393, 258] on icon at bounding box center [394, 258] width 3 height 4
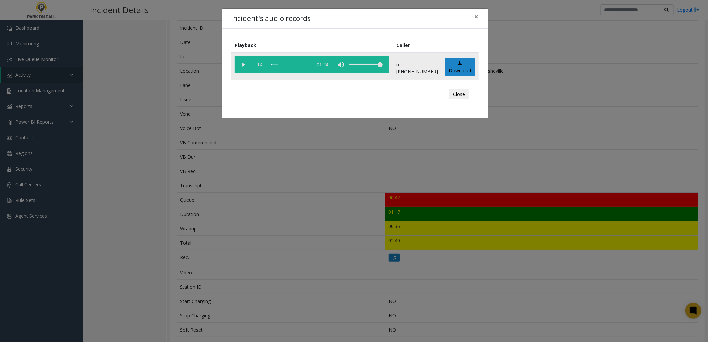
click at [259, 65] on span "1x" at bounding box center [259, 64] width 17 height 17
click at [245, 67] on vg-play-pause at bounding box center [243, 64] width 17 height 17
click at [268, 155] on div "Incident's audio records × Playback Caller 1.5x 01:24 tel:5180169002 Download C…" at bounding box center [354, 171] width 708 height 342
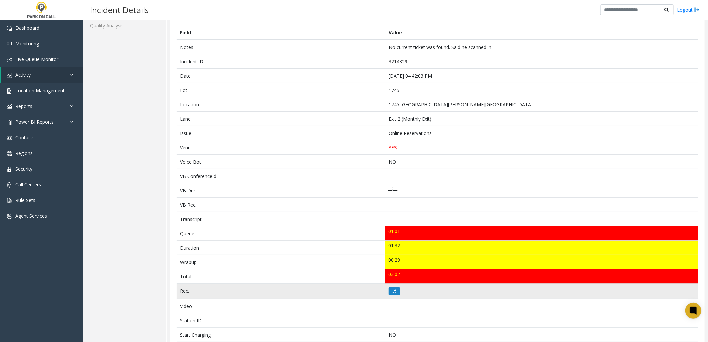
scroll to position [111, 0]
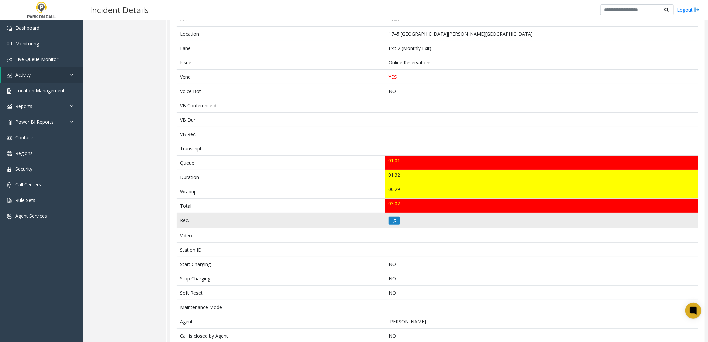
click at [397, 225] on td at bounding box center [541, 220] width 313 height 15
click at [394, 222] on button at bounding box center [394, 221] width 11 height 8
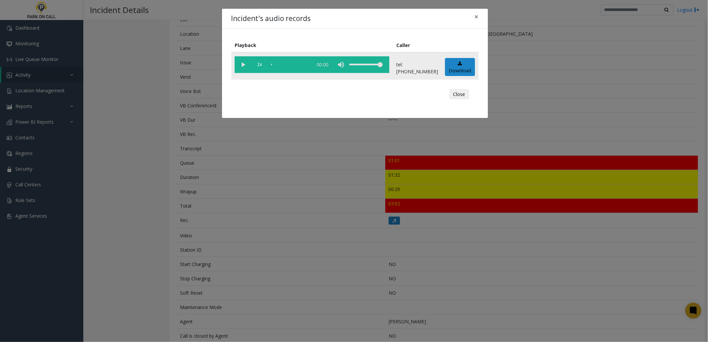
click at [245, 67] on vg-play-pause at bounding box center [243, 64] width 17 height 17
click at [258, 67] on span "1x" at bounding box center [259, 64] width 17 height 17
click at [283, 175] on div "Incident's audio records × Playback Caller 1.5x 01:35 tel:00174590037204082831 …" at bounding box center [354, 171] width 708 height 342
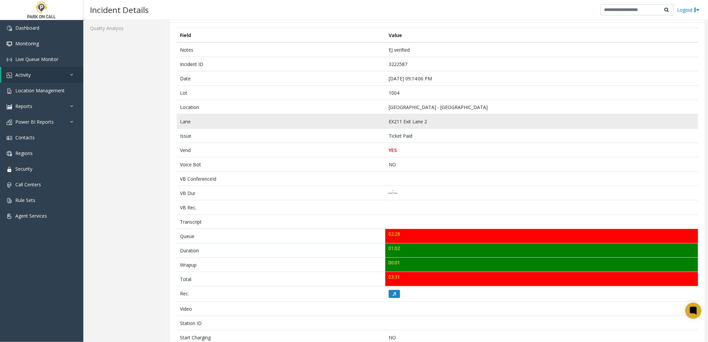
scroll to position [74, 0]
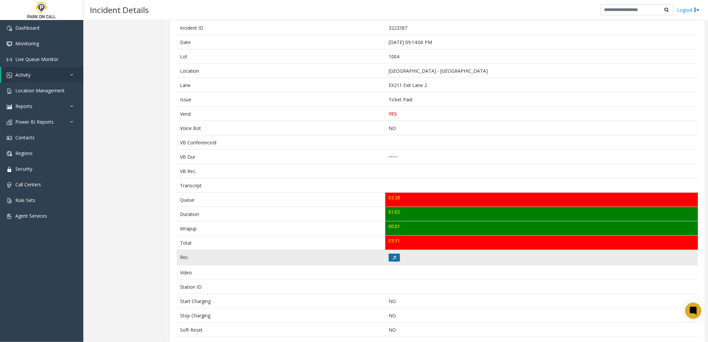
click at [388, 261] on td at bounding box center [541, 257] width 313 height 15
click at [393, 259] on icon at bounding box center [394, 258] width 3 height 4
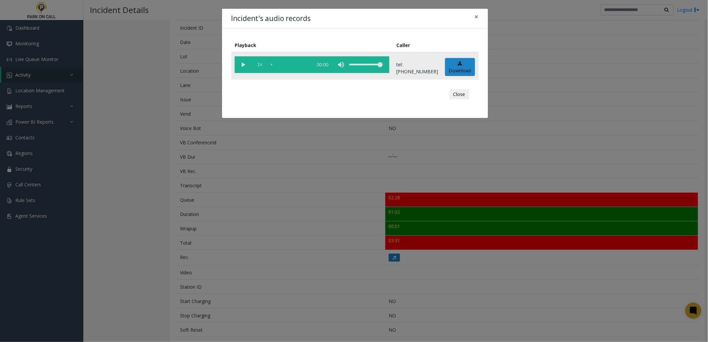
drag, startPoint x: 247, startPoint y: 64, endPoint x: 254, endPoint y: 64, distance: 7.0
click at [247, 64] on vg-play-pause at bounding box center [243, 64] width 17 height 17
click at [258, 62] on span "1x" at bounding box center [259, 64] width 17 height 17
click at [297, 175] on div "Incident's audio records × Playback Caller 1.5x 01:05 tel:[PHONE_NUMBER] Downlo…" at bounding box center [354, 171] width 708 height 342
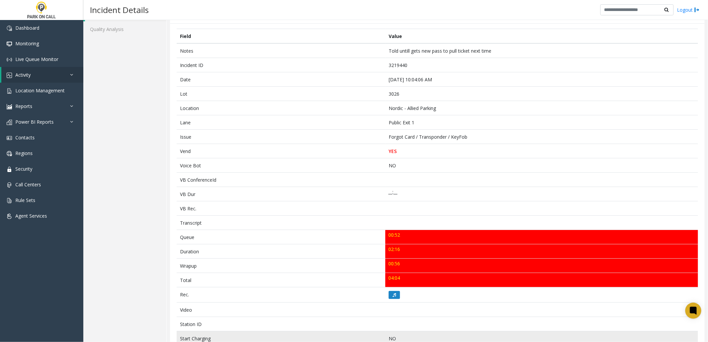
scroll to position [111, 0]
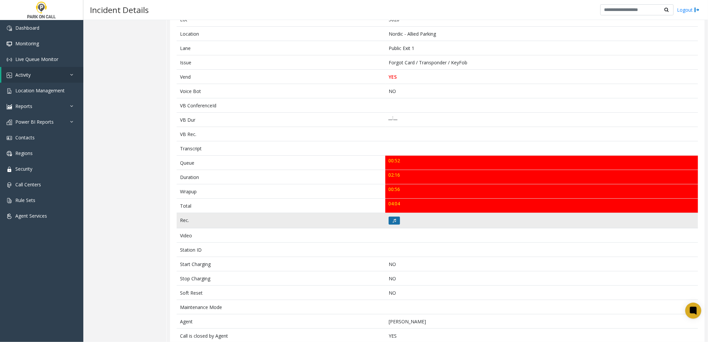
click at [394, 218] on button at bounding box center [394, 221] width 11 height 8
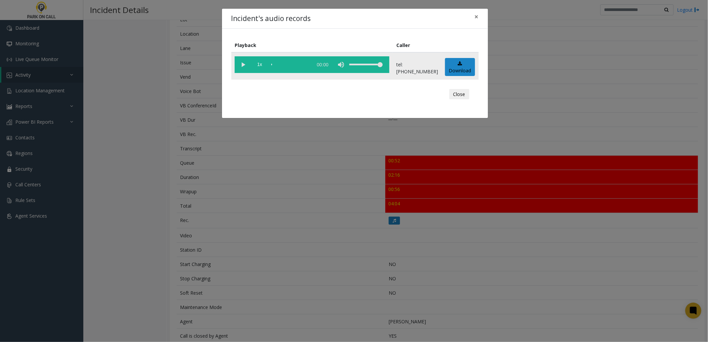
click at [246, 65] on vg-play-pause at bounding box center [243, 64] width 17 height 17
click at [262, 63] on span "1x" at bounding box center [259, 64] width 17 height 17
click at [292, 188] on div "Incident's audio records × Playback Caller 1.5x 02:18 tel:0030269003 Download C…" at bounding box center [354, 171] width 708 height 342
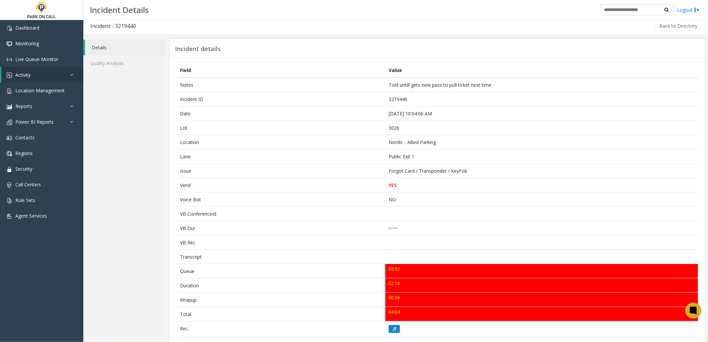
scroll to position [0, 0]
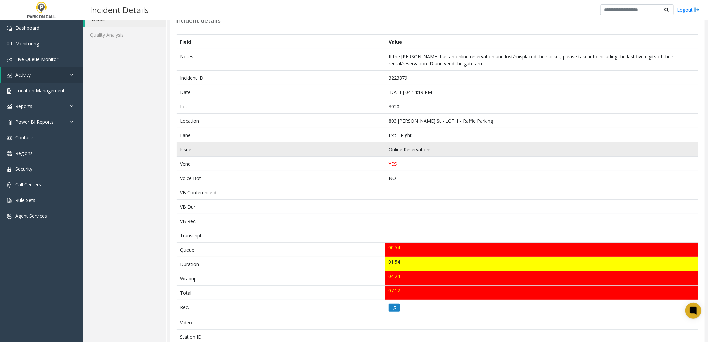
scroll to position [74, 0]
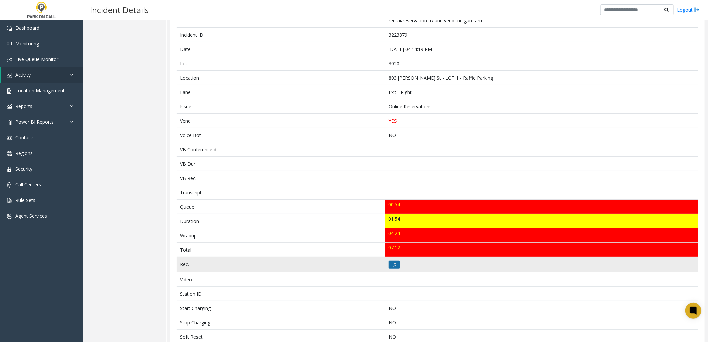
click at [395, 262] on button at bounding box center [394, 265] width 11 height 8
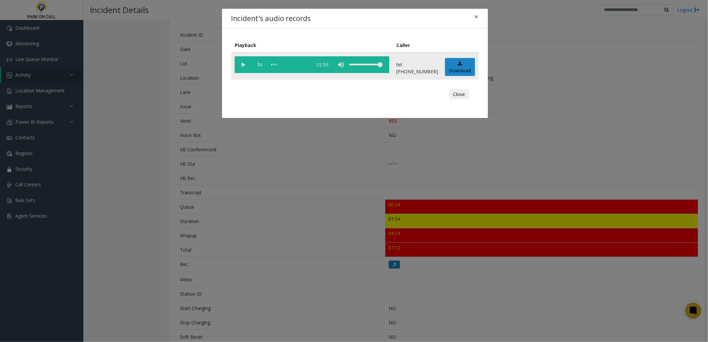
click at [243, 62] on vg-play-pause at bounding box center [243, 64] width 17 height 17
click at [260, 64] on span "1x" at bounding box center [259, 64] width 17 height 17
click at [294, 174] on div "Incident's audio records × Playback Caller 1.5x 01:59 tel:[PHONE_NUMBER] Downlo…" at bounding box center [354, 171] width 708 height 342
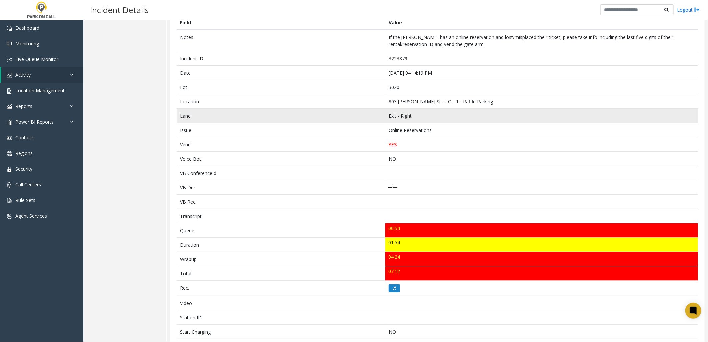
scroll to position [37, 0]
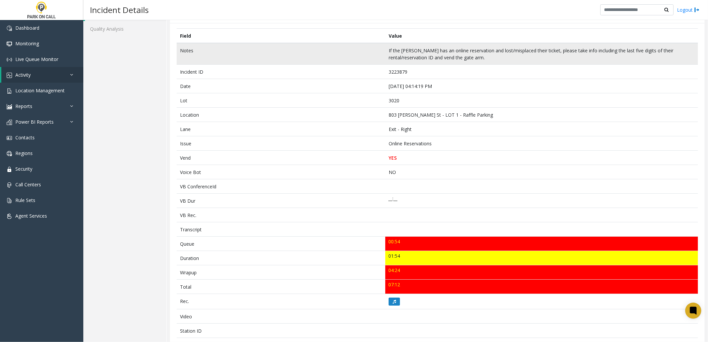
click at [434, 55] on td "If the [PERSON_NAME] has an online reservation and lost/misplaced their ticket,…" at bounding box center [541, 54] width 313 height 22
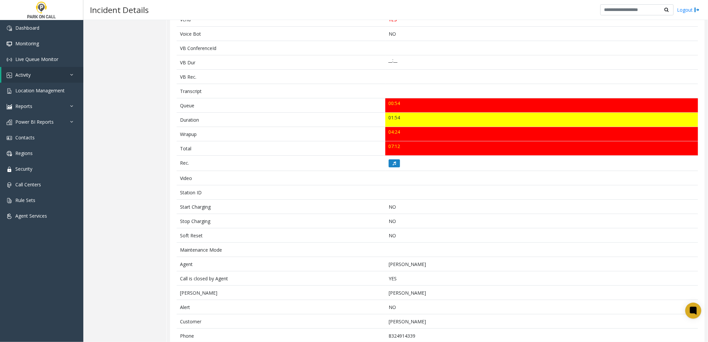
scroll to position [35, 0]
